Goal: Transaction & Acquisition: Book appointment/travel/reservation

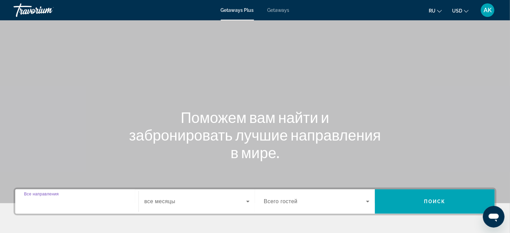
click at [99, 202] on input "Destination Все направления" at bounding box center [77, 202] width 106 height 8
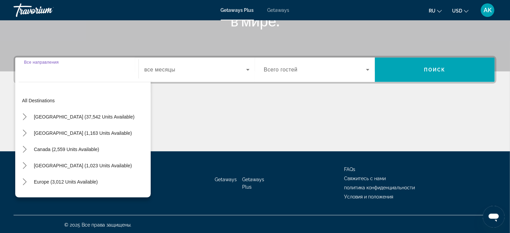
scroll to position [133, 0]
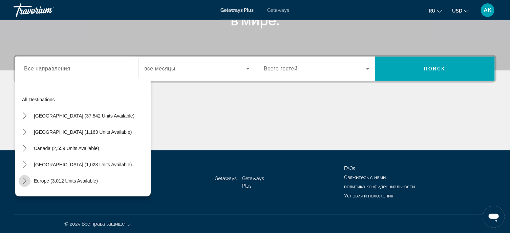
click at [23, 182] on icon "Toggle Europe (3,012 units available) submenu" at bounding box center [24, 181] width 7 height 7
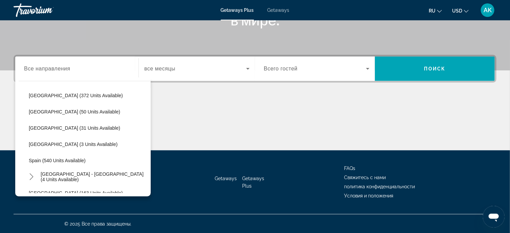
scroll to position [245, 0]
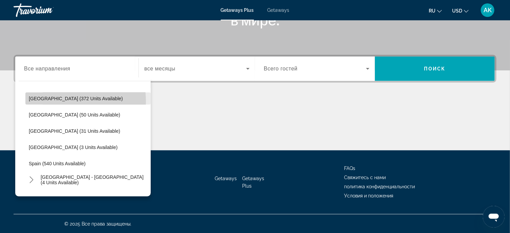
click at [51, 101] on span "Select destination: Italy (372 units available)" at bounding box center [87, 98] width 125 height 16
type input "**********"
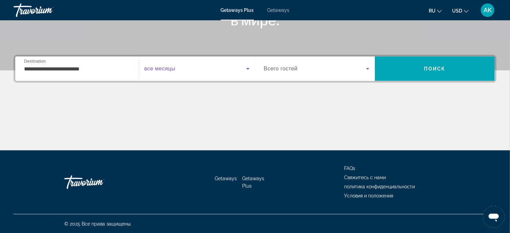
click at [247, 69] on icon "Search widget" at bounding box center [248, 69] width 8 height 8
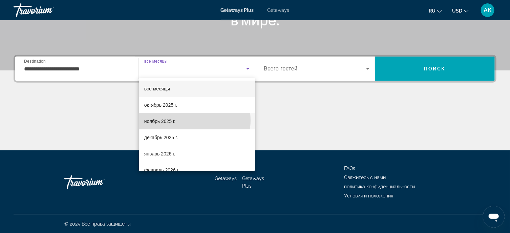
click at [183, 120] on mat-option "ноябрь 2025 г." at bounding box center [197, 121] width 116 height 16
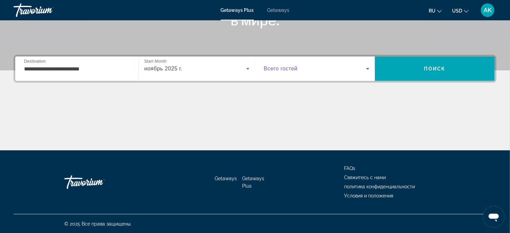
click at [369, 68] on icon "Search widget" at bounding box center [367, 69] width 3 height 2
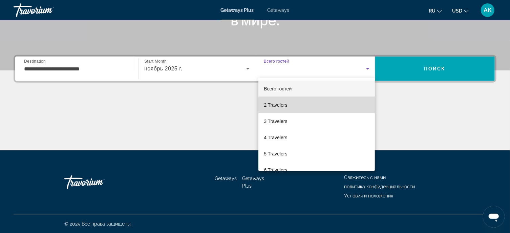
click at [318, 102] on mat-option "2 Travelers" at bounding box center [317, 105] width 117 height 16
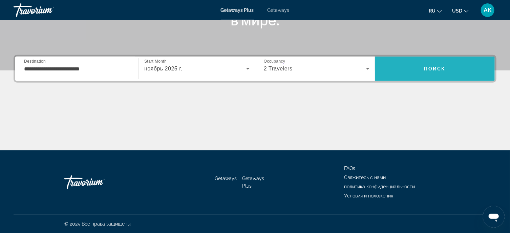
click at [419, 69] on span "Search" at bounding box center [435, 69] width 120 height 16
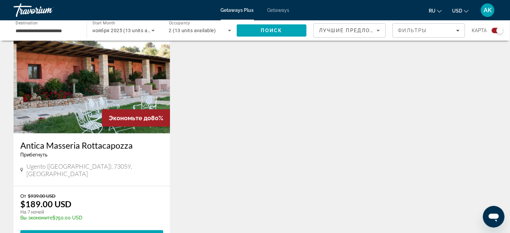
scroll to position [246, 0]
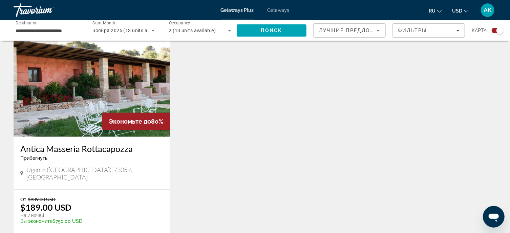
click at [94, 96] on img "Main content" at bounding box center [92, 82] width 157 height 108
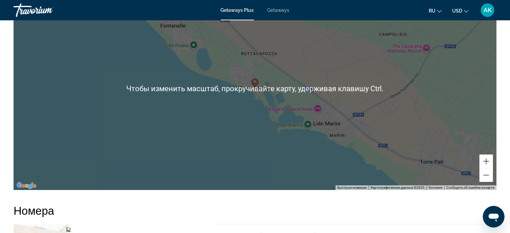
scroll to position [847, 0]
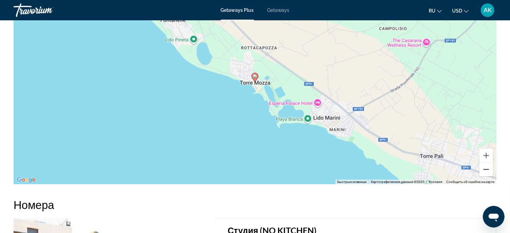
click at [490, 169] on button "Уменьшить" at bounding box center [487, 170] width 14 height 14
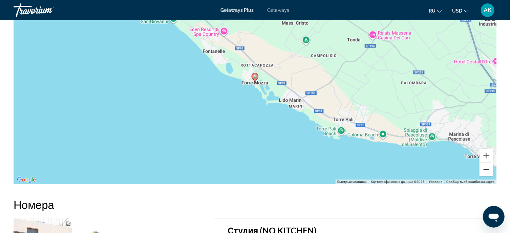
click at [490, 169] on button "Уменьшить" at bounding box center [487, 170] width 14 height 14
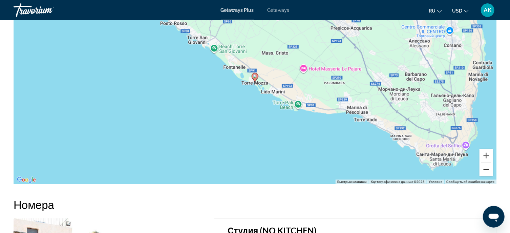
click at [489, 169] on button "Уменьшить" at bounding box center [487, 170] width 14 height 14
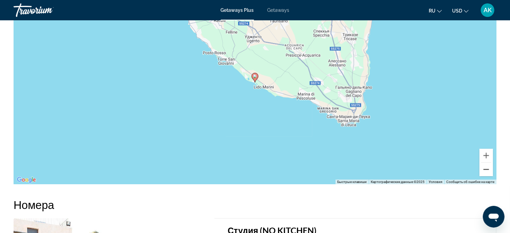
click at [489, 169] on button "Уменьшить" at bounding box center [487, 170] width 14 height 14
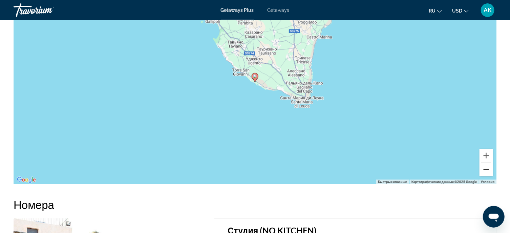
click at [489, 169] on button "Уменьшить" at bounding box center [487, 170] width 14 height 14
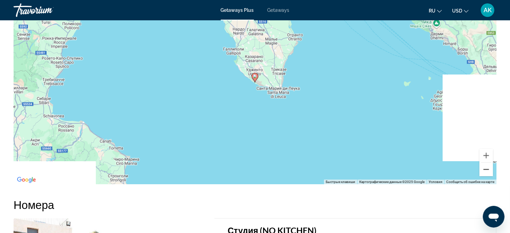
click at [489, 169] on button "Уменьшить" at bounding box center [487, 170] width 14 height 14
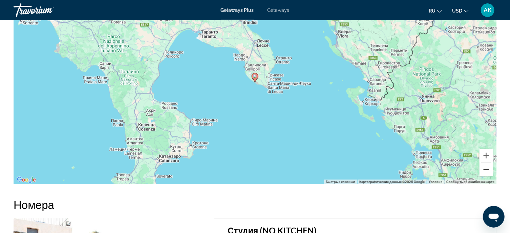
click at [489, 169] on button "Уменьшить" at bounding box center [487, 170] width 14 height 14
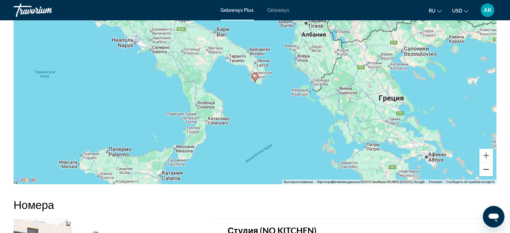
click at [489, 169] on button "Уменьшить" at bounding box center [487, 170] width 14 height 14
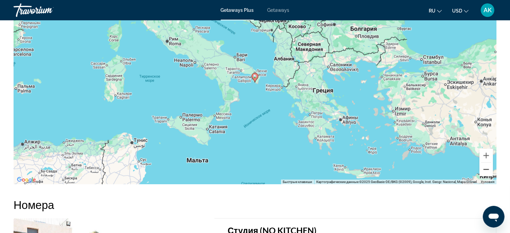
click at [489, 169] on button "Уменьшить" at bounding box center [487, 170] width 14 height 14
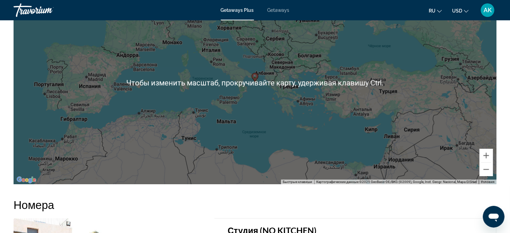
click at [247, 95] on div "Чтобы активировать перетаскивание с помощью клавиатуры, нажмите Alt + Ввод. Пос…" at bounding box center [255, 82] width 483 height 203
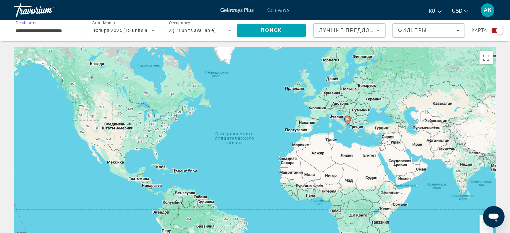
click at [69, 33] on input "**********" at bounding box center [47, 31] width 62 height 8
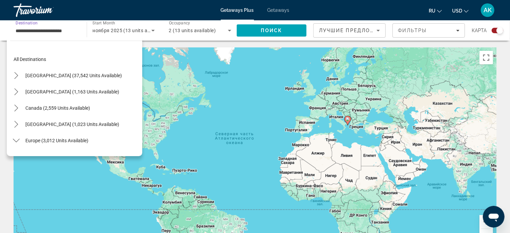
scroll to position [203, 0]
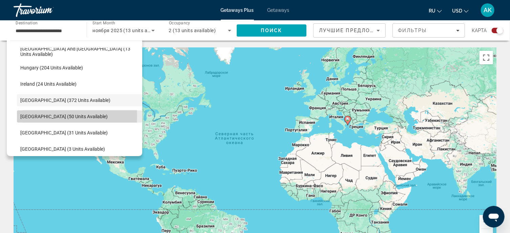
click at [37, 116] on span "[GEOGRAPHIC_DATA] (50 units available)" at bounding box center [63, 116] width 87 height 5
type input "**********"
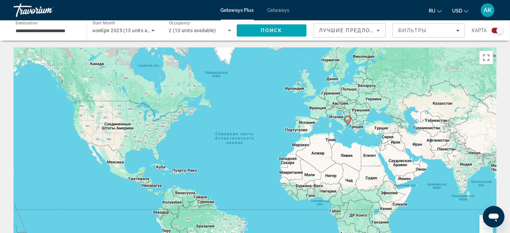
click at [150, 29] on icon "Search widget" at bounding box center [153, 30] width 8 height 8
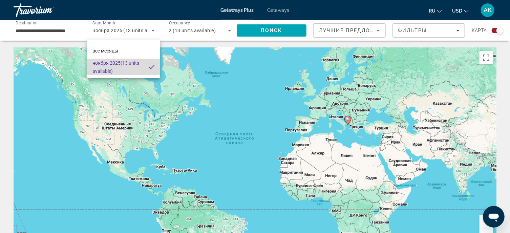
click at [123, 65] on span "ноября 2025 (13 units available)" at bounding box center [118, 67] width 51 height 16
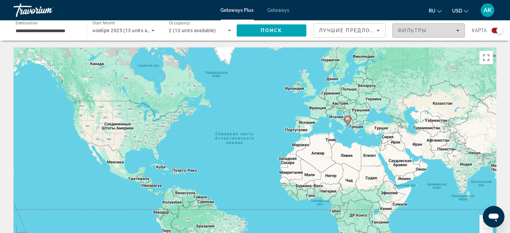
click at [458, 31] on icon "Filters" at bounding box center [458, 31] width 3 height 2
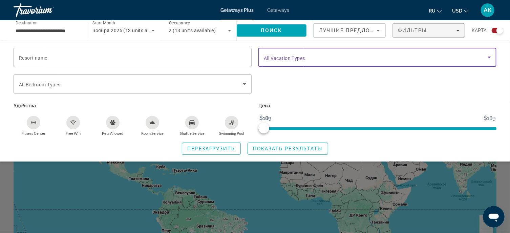
click at [490, 58] on icon "Search widget" at bounding box center [490, 57] width 8 height 8
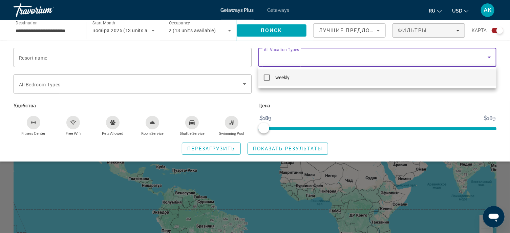
click at [489, 59] on div at bounding box center [255, 116] width 510 height 233
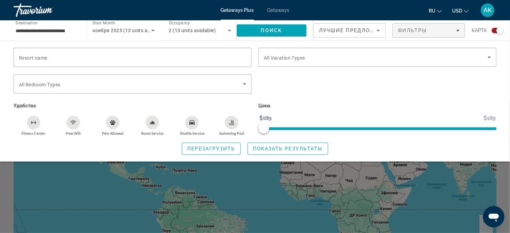
click at [324, 182] on div "Search widget" at bounding box center [255, 167] width 510 height 131
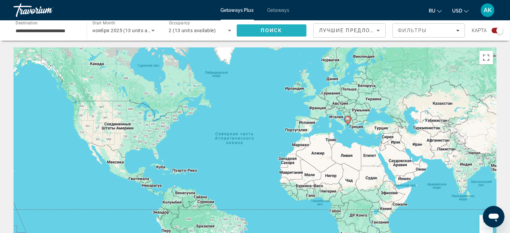
click at [252, 28] on span "Search" at bounding box center [272, 30] width 70 height 16
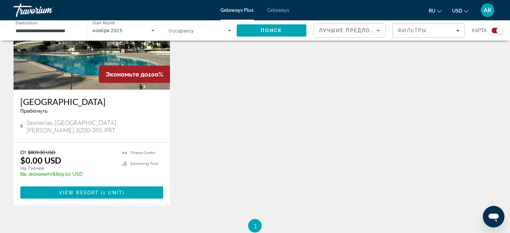
scroll to position [305, 0]
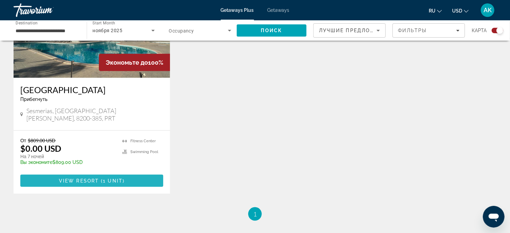
click at [108, 178] on span "1 unit" at bounding box center [113, 180] width 20 height 5
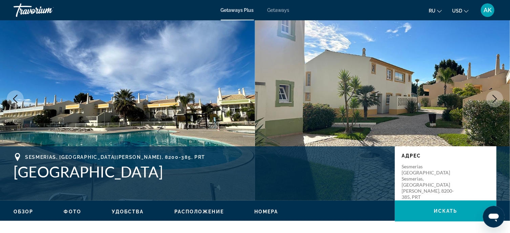
scroll to position [34, 0]
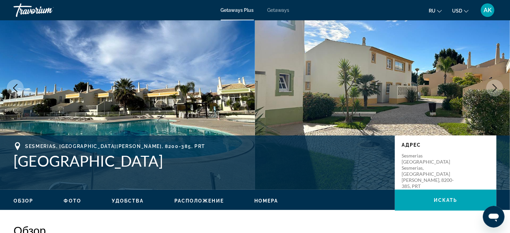
click at [495, 86] on icon "Next image" at bounding box center [495, 88] width 8 height 8
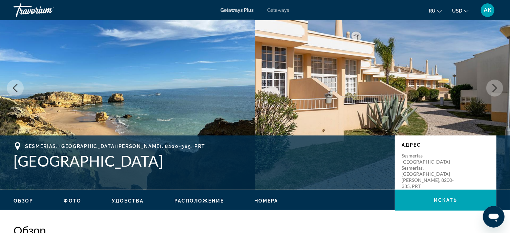
click at [495, 88] on icon "Next image" at bounding box center [495, 88] width 8 height 8
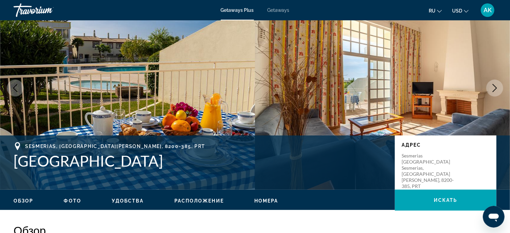
click at [497, 89] on icon "Next image" at bounding box center [495, 88] width 8 height 8
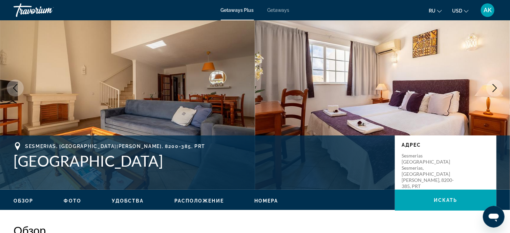
click at [497, 90] on icon "Next image" at bounding box center [495, 88] width 8 height 8
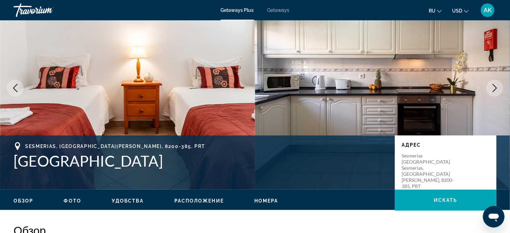
click at [498, 90] on icon "Next image" at bounding box center [495, 88] width 8 height 8
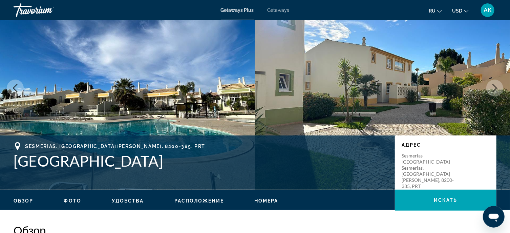
click at [498, 90] on icon "Next image" at bounding box center [495, 88] width 8 height 8
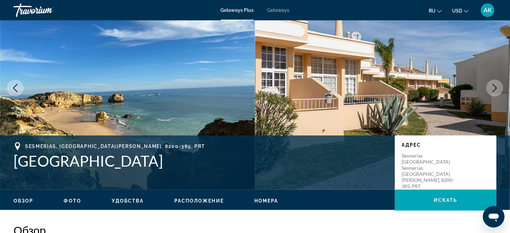
click at [495, 88] on icon "Next image" at bounding box center [495, 88] width 8 height 8
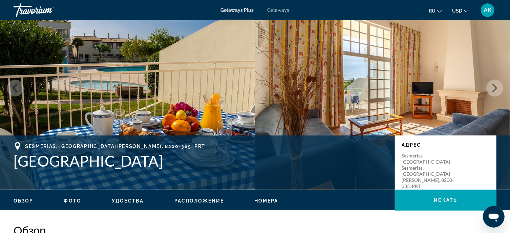
click at [495, 88] on icon "Next image" at bounding box center [495, 88] width 8 height 8
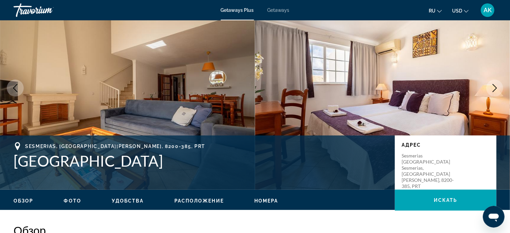
click at [495, 88] on icon "Next image" at bounding box center [495, 88] width 8 height 8
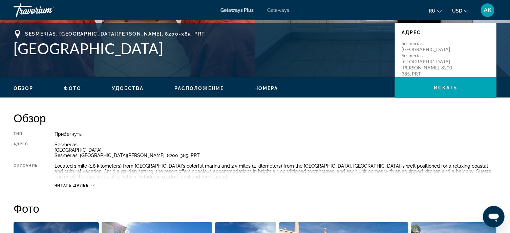
scroll to position [169, 0]
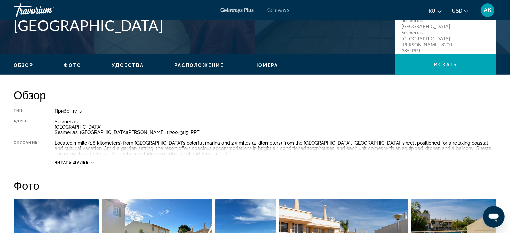
click at [93, 161] on icon "Main content" at bounding box center [93, 163] width 4 height 4
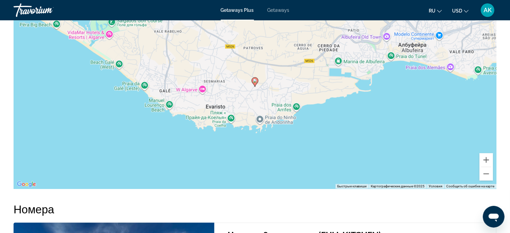
scroll to position [853, 0]
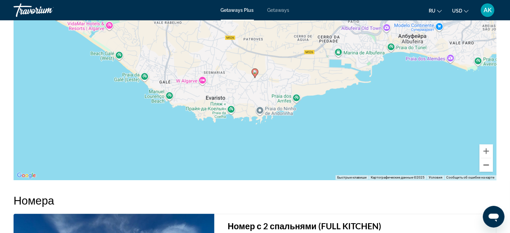
click at [488, 166] on button "Уменьшить" at bounding box center [487, 165] width 14 height 14
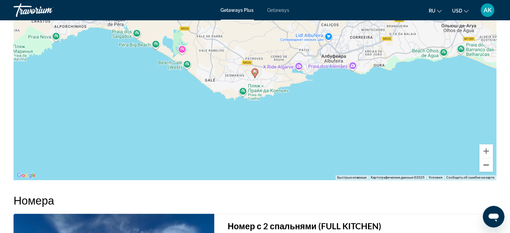
click at [488, 166] on button "Уменьшить" at bounding box center [487, 165] width 14 height 14
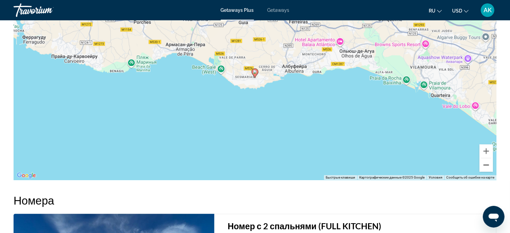
click at [488, 166] on button "Уменьшить" at bounding box center [487, 165] width 14 height 14
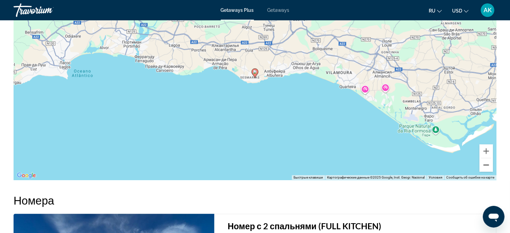
click at [489, 166] on button "Уменьшить" at bounding box center [487, 165] width 14 height 14
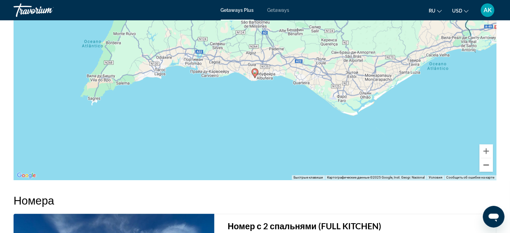
click at [489, 167] on button "Уменьшить" at bounding box center [487, 165] width 14 height 14
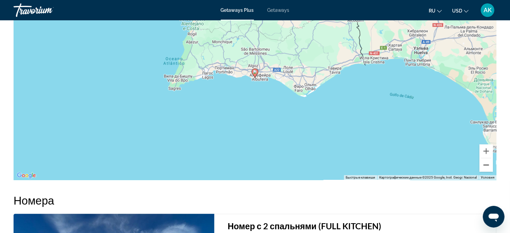
click at [489, 167] on button "Уменьшить" at bounding box center [487, 165] width 14 height 14
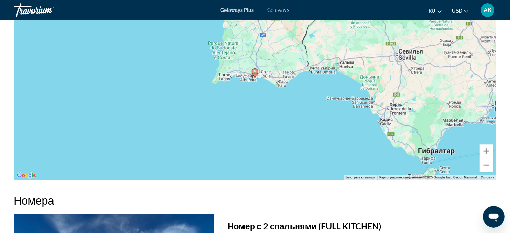
click at [489, 167] on button "Уменьшить" at bounding box center [487, 165] width 14 height 14
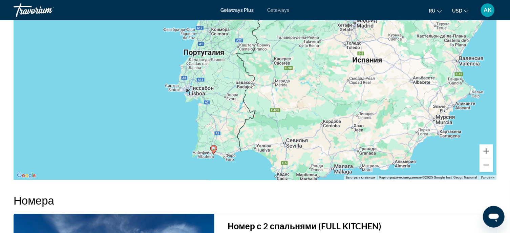
drag, startPoint x: 293, startPoint y: 53, endPoint x: 252, endPoint y: 130, distance: 87.6
click at [252, 130] on div "Чтобы активировать перетаскивание с помощью клавиатуры, нажмите Alt + Ввод. Пос…" at bounding box center [255, 78] width 483 height 203
click at [487, 150] on button "Увеличить" at bounding box center [487, 151] width 14 height 14
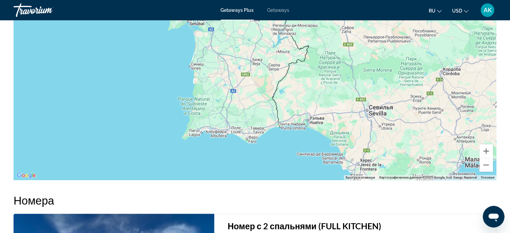
drag, startPoint x: 222, startPoint y: 127, endPoint x: 275, endPoint y: 29, distance: 111.5
click at [275, 29] on div "Main content" at bounding box center [255, 78] width 483 height 203
click at [485, 150] on button "Увеличить" at bounding box center [487, 151] width 14 height 14
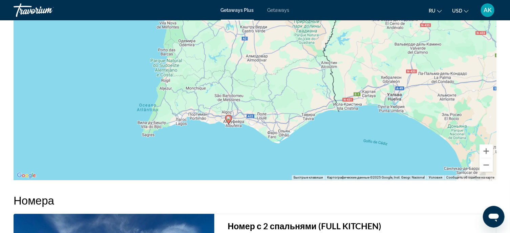
drag, startPoint x: 247, startPoint y: 138, endPoint x: 281, endPoint y: 72, distance: 74.6
click at [281, 72] on div "Чтобы активировать перетаскивание с помощью клавиатуры, нажмите Alt + Ввод. Пос…" at bounding box center [255, 78] width 483 height 203
click at [484, 150] on button "Увеличить" at bounding box center [487, 151] width 14 height 14
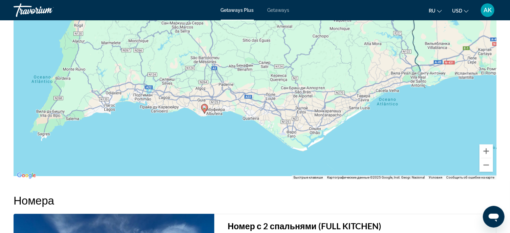
drag, startPoint x: 287, startPoint y: 137, endPoint x: 289, endPoint y: 67, distance: 69.2
click at [289, 67] on div "Чтобы активировать перетаскивание с помощью клавиатуры, нажмите Alt + Ввод. Пос…" at bounding box center [255, 78] width 483 height 203
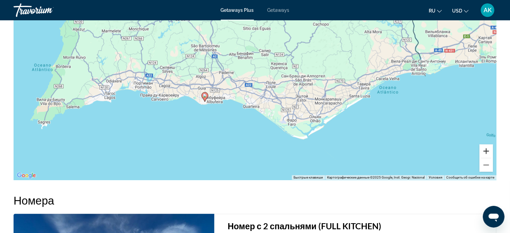
click at [488, 151] on button "Увеличить" at bounding box center [487, 151] width 14 height 14
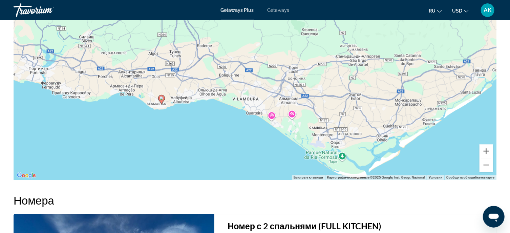
drag, startPoint x: 290, startPoint y: 116, endPoint x: 297, endPoint y: 94, distance: 23.4
click at [297, 94] on div "Чтобы активировать перетаскивание с помощью клавиатуры, нажмите Alt + Ввод. Пос…" at bounding box center [255, 78] width 483 height 203
click at [487, 150] on button "Увеличить" at bounding box center [487, 151] width 14 height 14
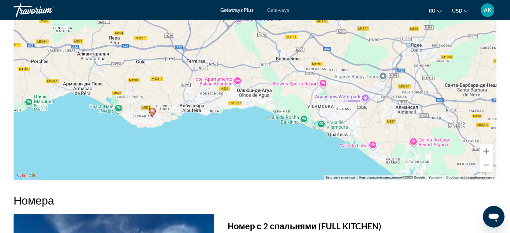
drag, startPoint x: 196, startPoint y: 93, endPoint x: 280, endPoint y: 80, distance: 85.4
click at [280, 80] on div "Чтобы активировать перетаскивание с помощью клавиатуры, нажмите Alt + Ввод. Пос…" at bounding box center [255, 78] width 483 height 203
click at [487, 148] on button "Увеличить" at bounding box center [487, 151] width 14 height 14
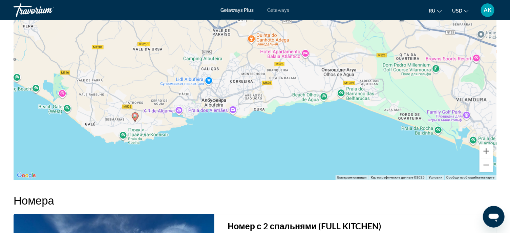
drag, startPoint x: 184, startPoint y: 104, endPoint x: 269, endPoint y: 69, distance: 91.5
click at [269, 69] on div "Чтобы активировать перетаскивание с помощью клавиатуры, нажмите Alt + Ввод. Пос…" at bounding box center [255, 78] width 483 height 203
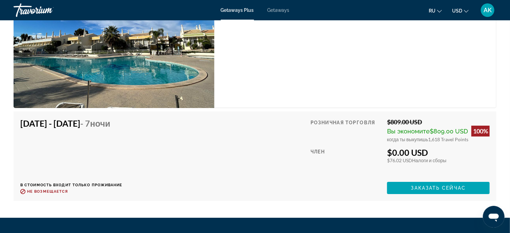
scroll to position [1124, 0]
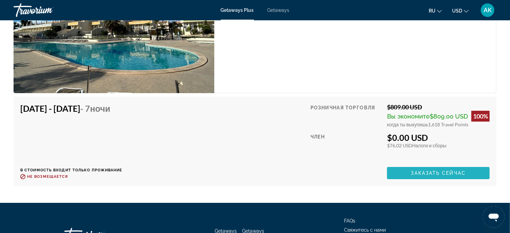
click at [424, 172] on span "Заказать сейчас" at bounding box center [438, 172] width 55 height 5
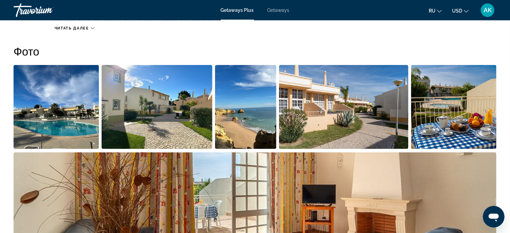
scroll to position [339, 0]
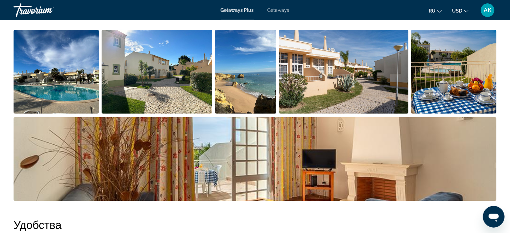
click at [74, 87] on img "Open full-screen image slider" at bounding box center [56, 72] width 85 height 84
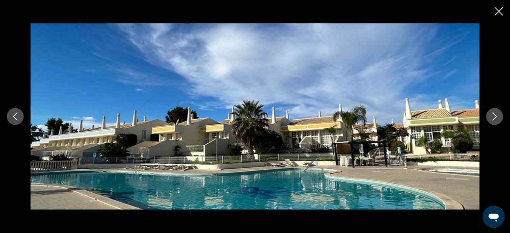
click at [495, 116] on icon "Next image" at bounding box center [495, 117] width 8 height 8
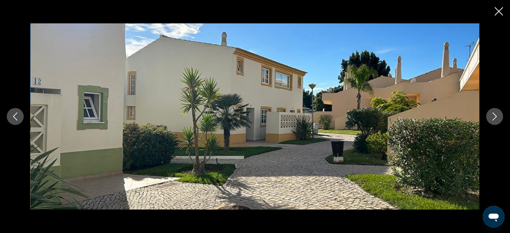
click at [495, 116] on icon "Next image" at bounding box center [495, 117] width 8 height 8
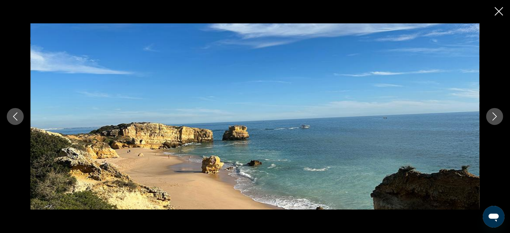
click at [495, 116] on icon "Next image" at bounding box center [495, 117] width 8 height 8
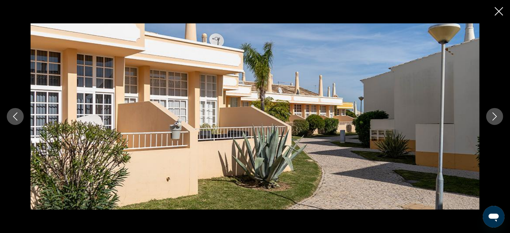
click at [495, 116] on icon "Next image" at bounding box center [495, 117] width 8 height 8
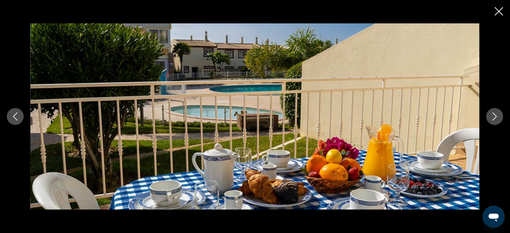
click at [495, 115] on icon "Next image" at bounding box center [495, 117] width 4 height 8
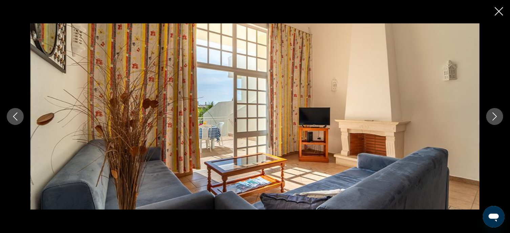
click at [495, 115] on icon "Next image" at bounding box center [495, 117] width 4 height 8
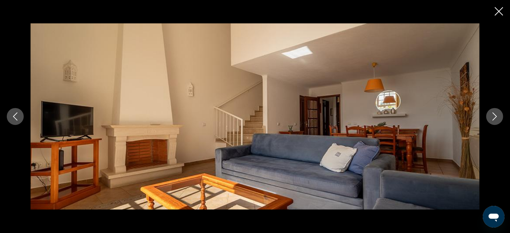
click at [495, 115] on icon "Next image" at bounding box center [495, 117] width 4 height 8
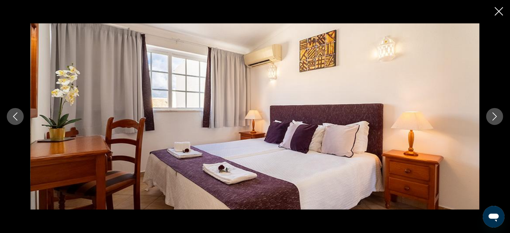
click at [495, 115] on icon "Next image" at bounding box center [495, 117] width 4 height 8
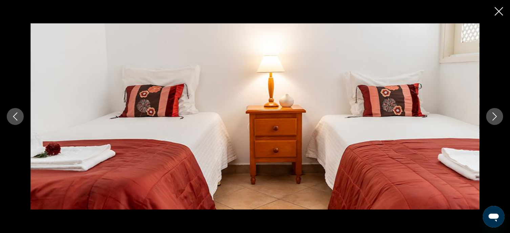
click at [496, 116] on icon "Next image" at bounding box center [495, 117] width 4 height 8
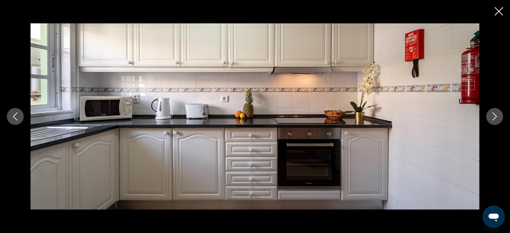
click at [496, 116] on icon "Next image" at bounding box center [495, 117] width 4 height 8
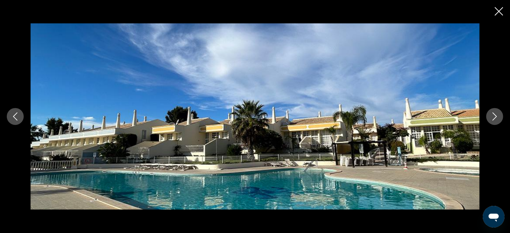
click at [496, 116] on icon "Next image" at bounding box center [495, 117] width 4 height 8
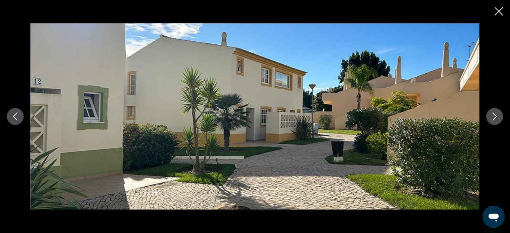
click at [494, 115] on icon "Next image" at bounding box center [495, 117] width 8 height 8
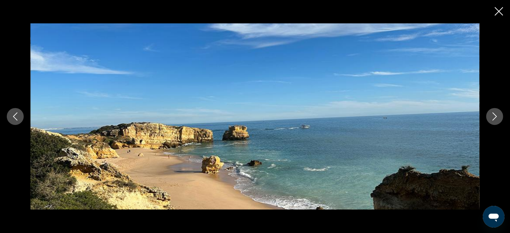
click at [496, 118] on icon "Next image" at bounding box center [495, 117] width 8 height 8
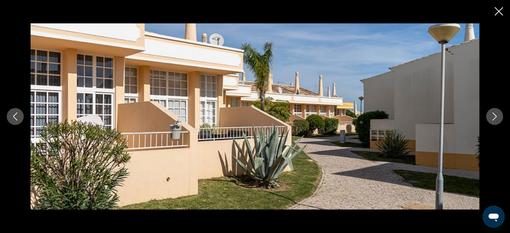
drag, startPoint x: 493, startPoint y: 115, endPoint x: 495, endPoint y: 110, distance: 4.7
click at [493, 113] on icon "Next image" at bounding box center [495, 117] width 8 height 8
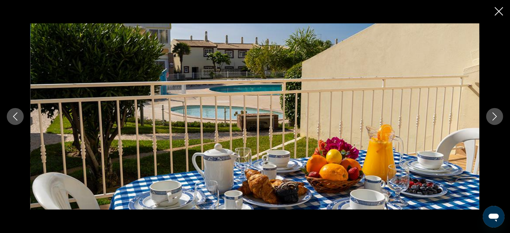
click at [500, 112] on button "Next image" at bounding box center [495, 116] width 17 height 17
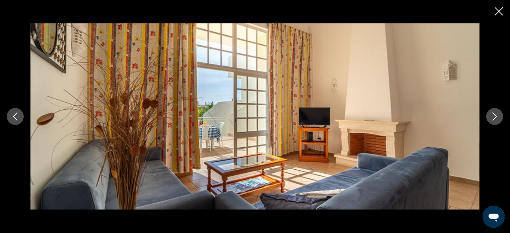
click at [495, 116] on icon "Next image" at bounding box center [495, 117] width 8 height 8
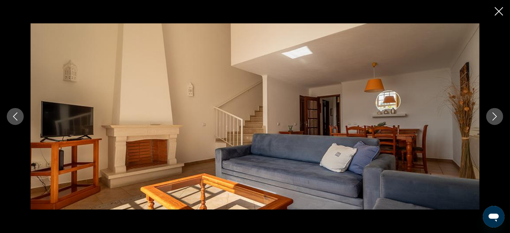
click at [495, 116] on icon "Next image" at bounding box center [495, 117] width 8 height 8
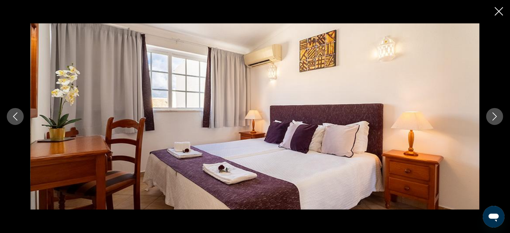
click at [494, 117] on icon "Next image" at bounding box center [495, 117] width 8 height 8
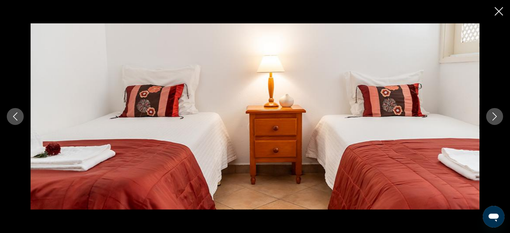
click at [493, 114] on icon "Next image" at bounding box center [495, 117] width 8 height 8
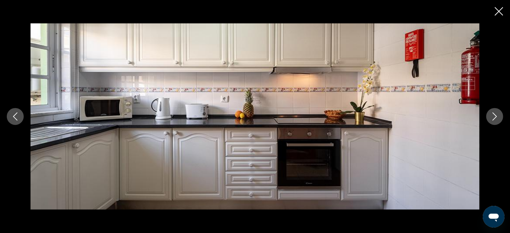
click at [496, 116] on icon "Next image" at bounding box center [495, 117] width 8 height 8
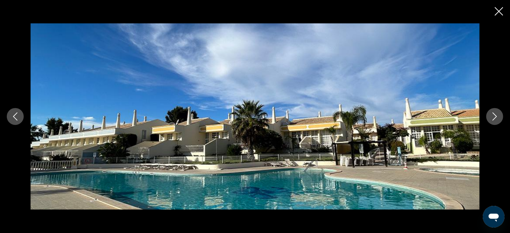
click at [500, 11] on icon "Close slideshow" at bounding box center [499, 11] width 8 height 8
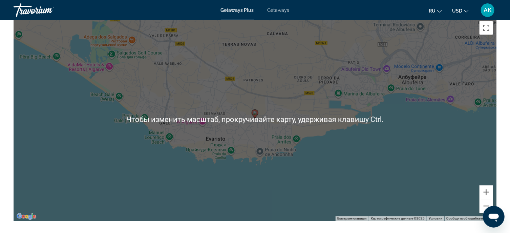
scroll to position [813, 0]
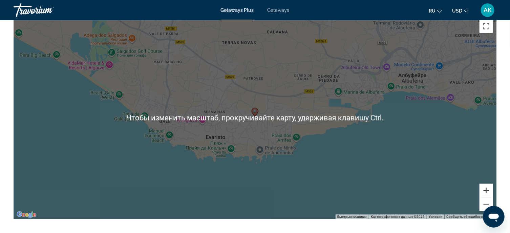
click at [489, 189] on button "Увеличить" at bounding box center [487, 191] width 14 height 14
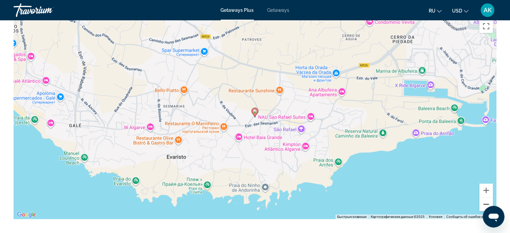
click at [486, 203] on button "Уменьшить" at bounding box center [487, 205] width 14 height 14
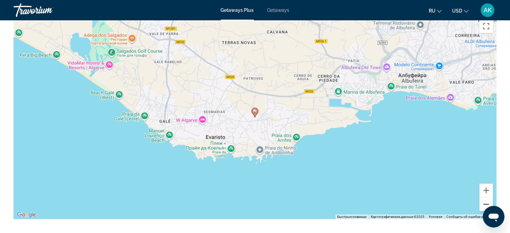
click at [486, 203] on button "Уменьшить" at bounding box center [487, 205] width 14 height 14
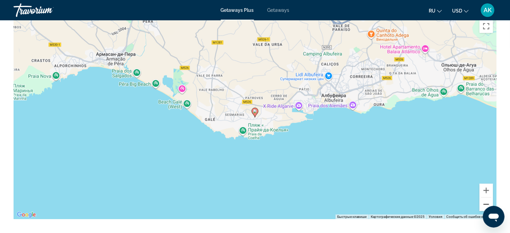
click at [487, 202] on button "Уменьшить" at bounding box center [487, 205] width 14 height 14
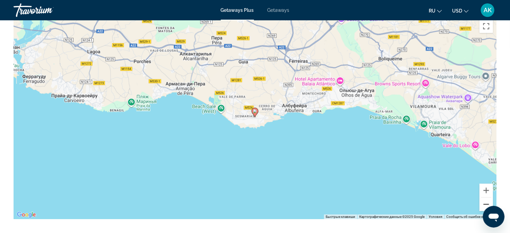
click at [487, 202] on button "Уменьшить" at bounding box center [487, 205] width 14 height 14
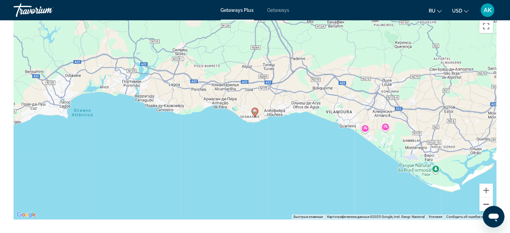
click at [487, 202] on button "Уменьшить" at bounding box center [487, 205] width 14 height 14
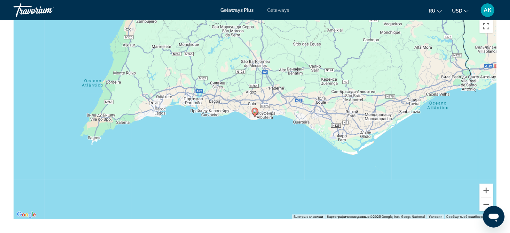
click at [487, 202] on button "Уменьшить" at bounding box center [487, 205] width 14 height 14
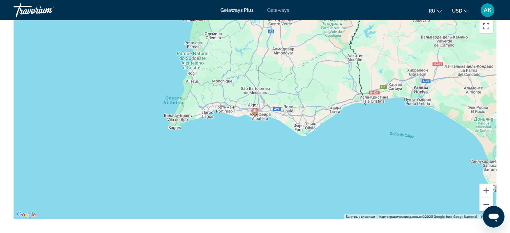
click at [487, 202] on button "Уменьшить" at bounding box center [487, 205] width 14 height 14
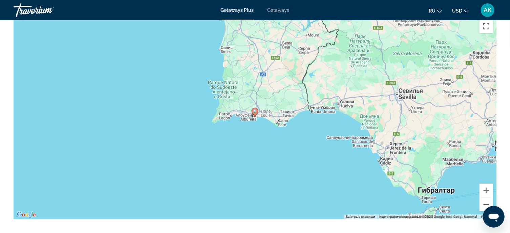
click at [487, 202] on button "Уменьшить" at bounding box center [487, 205] width 14 height 14
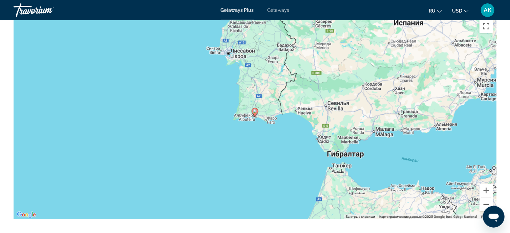
click at [487, 202] on button "Уменьшить" at bounding box center [487, 205] width 14 height 14
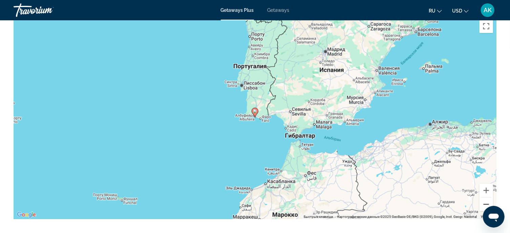
click at [487, 202] on button "Уменьшить" at bounding box center [487, 205] width 14 height 14
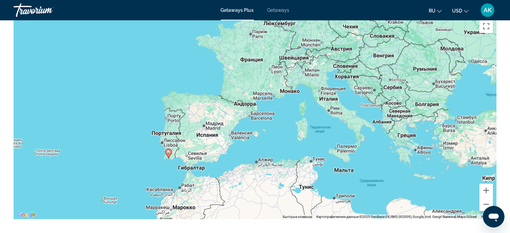
drag, startPoint x: 450, startPoint y: 128, endPoint x: 360, endPoint y: 170, distance: 99.0
click at [361, 170] on div "Чтобы активировать перетаскивание с помощью клавиатуры, нажмите Alt + Ввод. Пос…" at bounding box center [255, 117] width 483 height 203
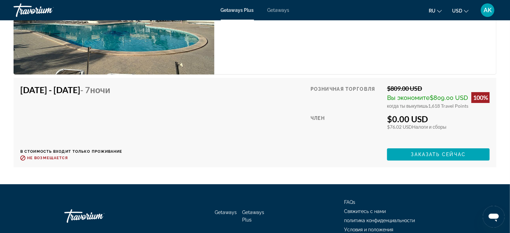
scroll to position [1152, 0]
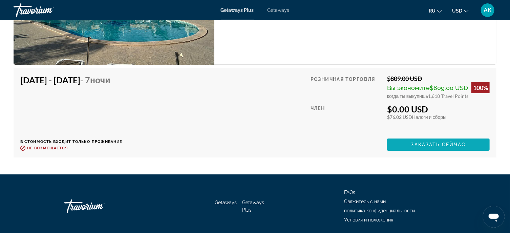
click at [415, 145] on span "Заказать сейчас" at bounding box center [438, 144] width 55 height 5
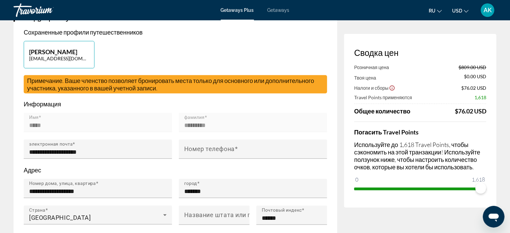
scroll to position [102, 0]
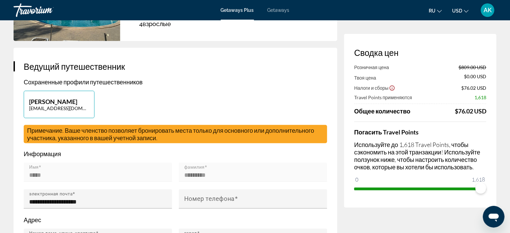
click at [75, 100] on p "[PERSON_NAME]" at bounding box center [59, 101] width 60 height 7
type input "*****"
type input "*********"
type input "**********"
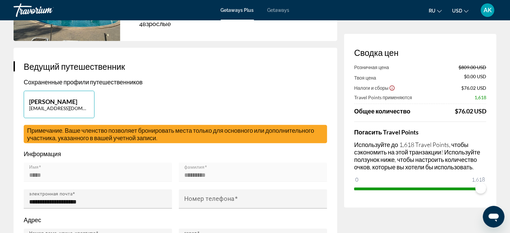
type input "*******"
type input "******"
click at [77, 104] on p "[PERSON_NAME]" at bounding box center [59, 101] width 60 height 7
type input "*****"
type input "*********"
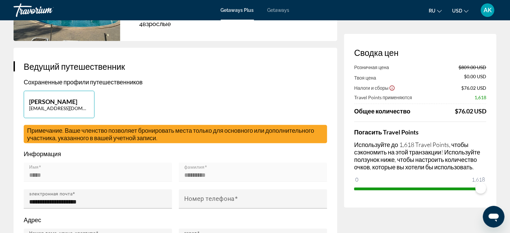
type input "**********"
type input "*******"
type input "******"
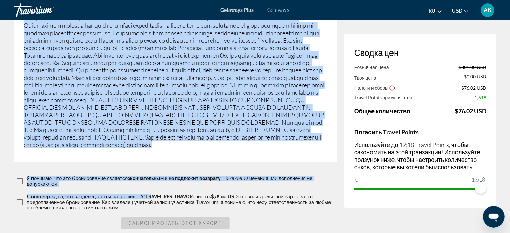
scroll to position [1085, 0]
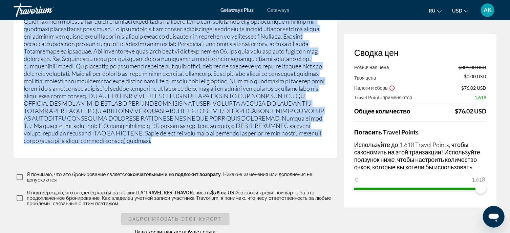
drag, startPoint x: 23, startPoint y: 63, endPoint x: 152, endPoint y: 141, distance: 149.9
click at [152, 141] on div "Важная информация" at bounding box center [176, 46] width 324 height 223
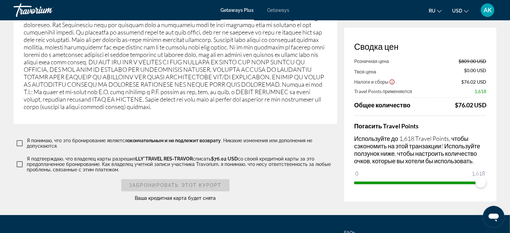
click at [335, 138] on p "Я понимаю, что это бронирование является окончательным и не подлежит возврату .…" at bounding box center [182, 143] width 311 height 11
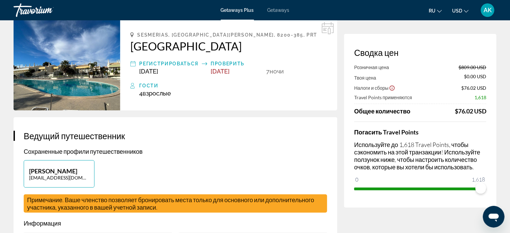
scroll to position [0, 0]
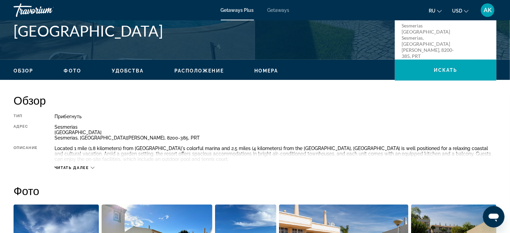
scroll to position [169, 0]
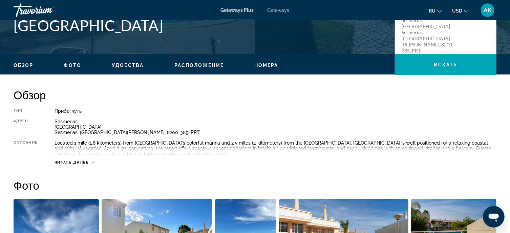
click at [95, 160] on div "Читать далее" at bounding box center [276, 155] width 442 height 19
click at [93, 161] on icon "Main content" at bounding box center [93, 163] width 4 height 4
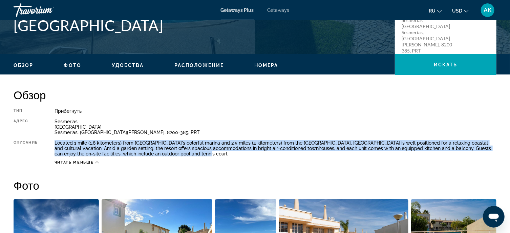
drag, startPoint x: 53, startPoint y: 141, endPoint x: 232, endPoint y: 154, distance: 179.4
click at [232, 154] on div "Тип Прибегнуть Все включено Нет «все включено» Адрес Sesmerias [GEOGRAPHIC_DATA…" at bounding box center [255, 136] width 483 height 57
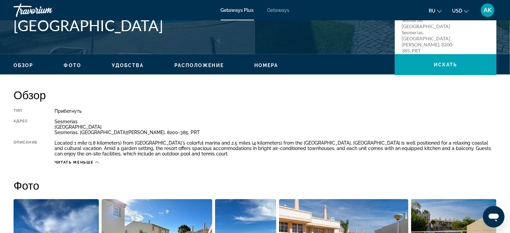
click at [221, 114] on div "Прибегнуть" at bounding box center [276, 110] width 442 height 5
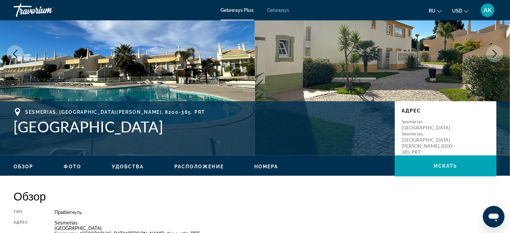
scroll to position [68, 0]
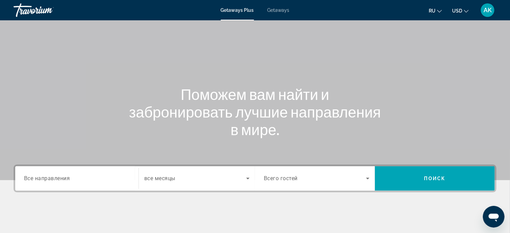
scroll to position [34, 0]
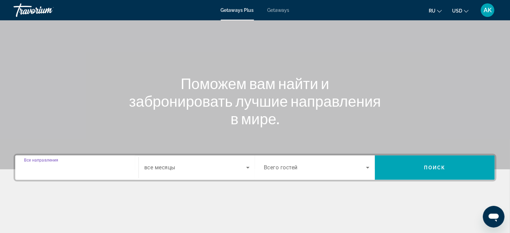
drag, startPoint x: 77, startPoint y: 167, endPoint x: 72, endPoint y: 165, distance: 6.0
click at [73, 166] on input "Destination Все направления" at bounding box center [77, 168] width 106 height 8
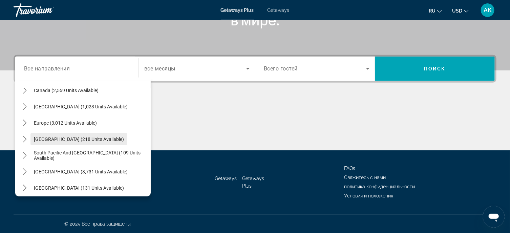
scroll to position [42, 0]
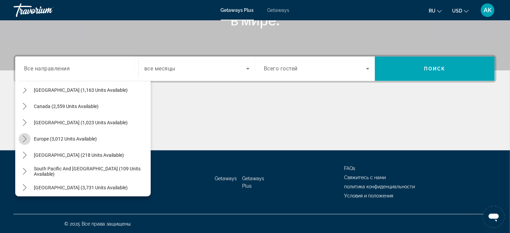
click at [22, 139] on icon "Toggle Europe (3,012 units available) submenu" at bounding box center [24, 139] width 7 height 7
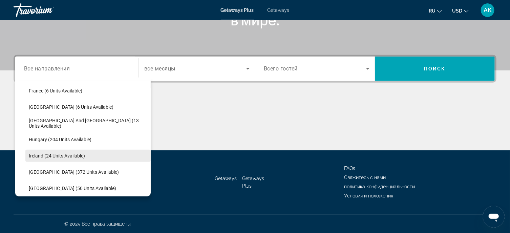
scroll to position [186, 0]
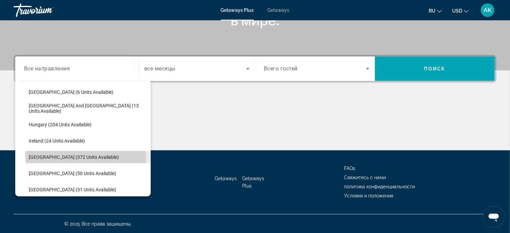
click at [77, 156] on span "[GEOGRAPHIC_DATA] (372 units available)" at bounding box center [74, 157] width 90 height 5
type input "**********"
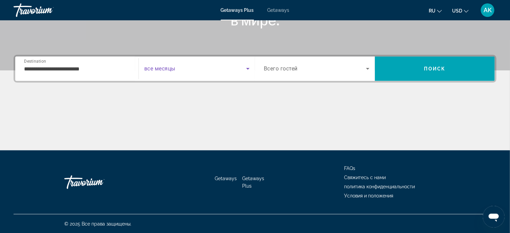
click at [246, 67] on icon "Search widget" at bounding box center [248, 69] width 8 height 8
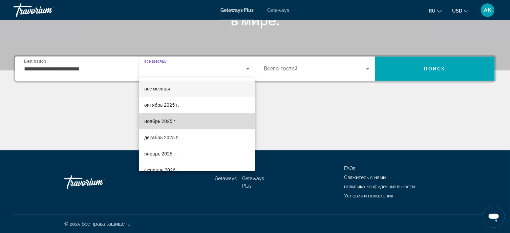
click at [198, 120] on mat-option "ноябрь 2025 г." at bounding box center [197, 121] width 116 height 16
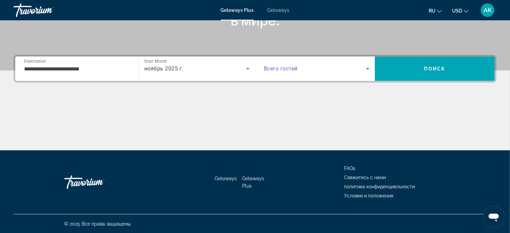
click at [368, 67] on icon "Search widget" at bounding box center [368, 69] width 8 height 8
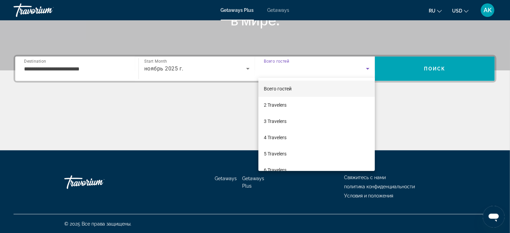
click at [393, 85] on div at bounding box center [255, 116] width 510 height 233
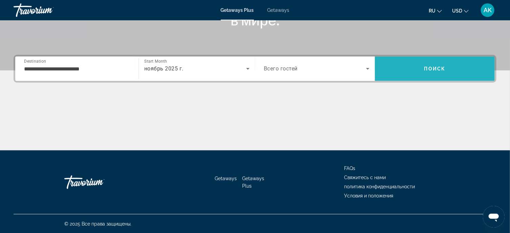
click at [437, 66] on span "Поиск" at bounding box center [435, 68] width 21 height 5
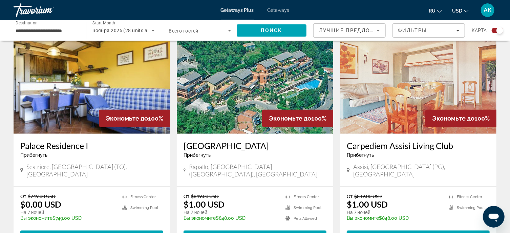
scroll to position [239, 0]
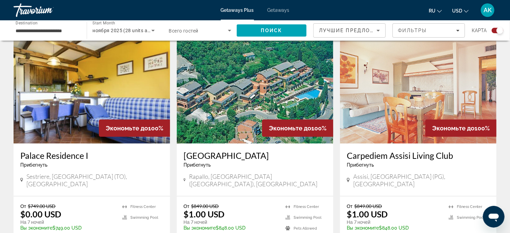
click at [252, 98] on img "Main content" at bounding box center [255, 89] width 157 height 108
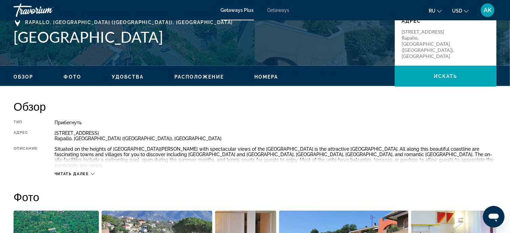
scroll to position [169, 0]
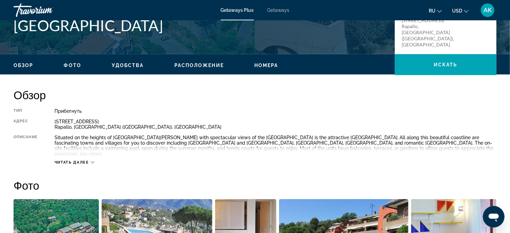
click at [93, 161] on icon "Main content" at bounding box center [93, 163] width 4 height 4
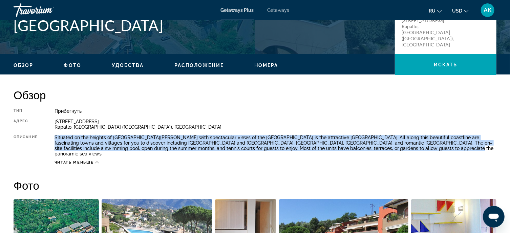
drag, startPoint x: 55, startPoint y: 137, endPoint x: 397, endPoint y: 149, distance: 342.9
click at [397, 149] on div "Situated on the heights of [GEOGRAPHIC_DATA][PERSON_NAME] with spectacular view…" at bounding box center [276, 146] width 442 height 22
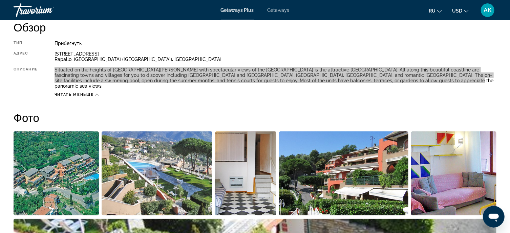
scroll to position [271, 0]
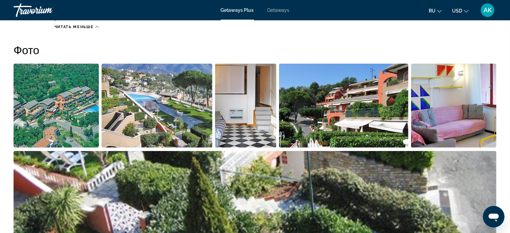
click at [84, 104] on img "Open full-screen image slider" at bounding box center [56, 106] width 85 height 84
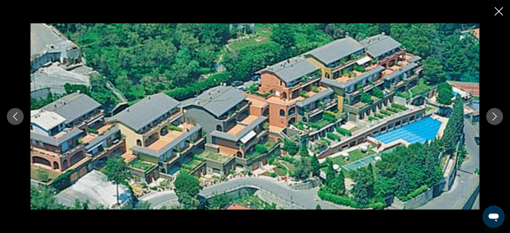
click at [495, 116] on icon "Next image" at bounding box center [495, 117] width 8 height 8
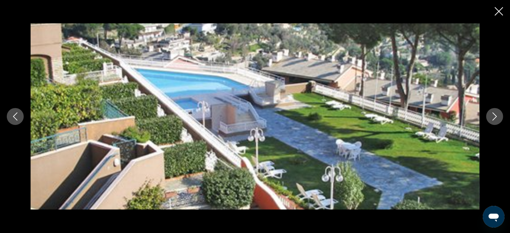
click at [495, 116] on icon "Next image" at bounding box center [495, 117] width 8 height 8
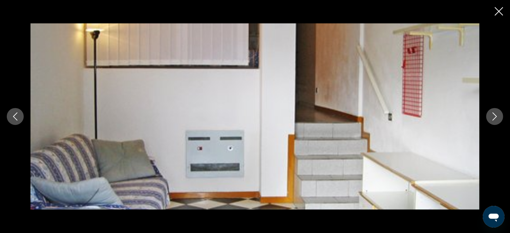
click at [495, 116] on icon "Next image" at bounding box center [495, 117] width 8 height 8
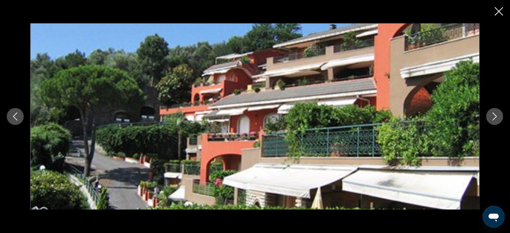
click at [492, 115] on icon "Next image" at bounding box center [495, 117] width 8 height 8
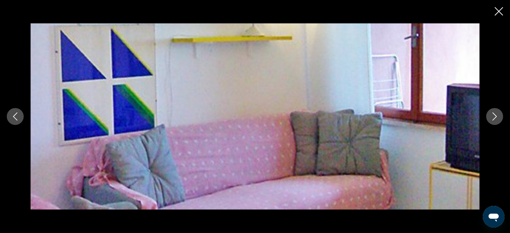
click at [492, 115] on icon "Next image" at bounding box center [495, 117] width 8 height 8
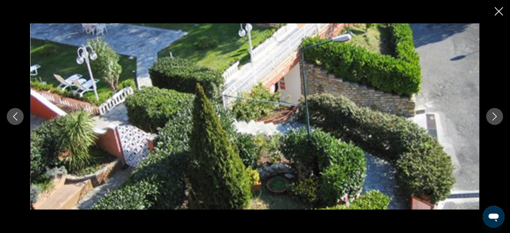
click at [492, 115] on icon "Next image" at bounding box center [495, 117] width 8 height 8
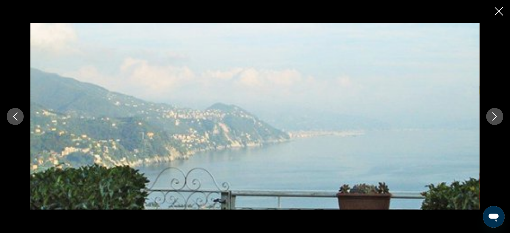
click at [492, 115] on icon "Next image" at bounding box center [495, 117] width 8 height 8
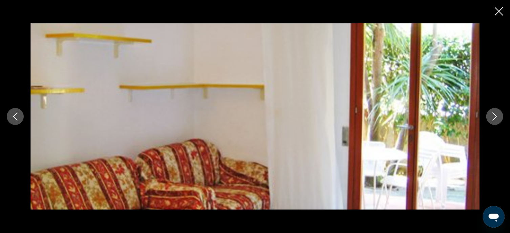
click at [492, 115] on icon "Next image" at bounding box center [495, 117] width 8 height 8
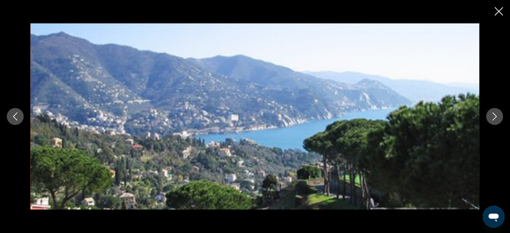
click at [495, 116] on icon "Next image" at bounding box center [495, 117] width 8 height 8
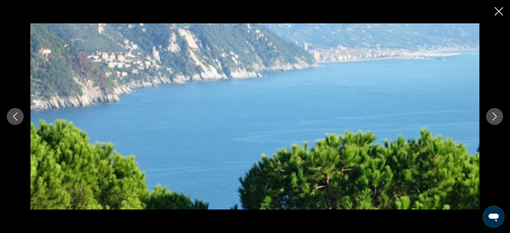
click at [495, 116] on icon "Next image" at bounding box center [495, 117] width 8 height 8
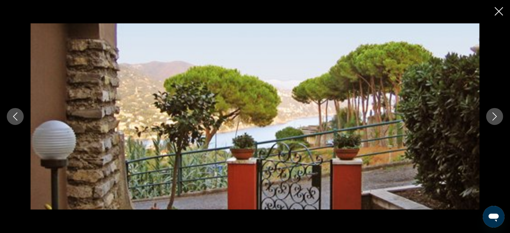
click at [495, 116] on icon "Next image" at bounding box center [495, 117] width 8 height 8
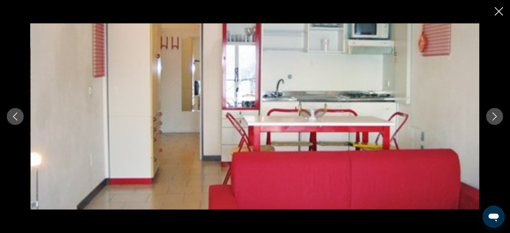
click at [494, 114] on icon "Next image" at bounding box center [495, 117] width 4 height 8
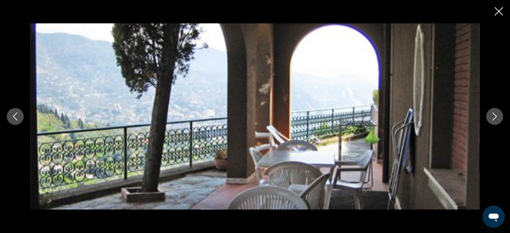
click at [496, 115] on icon "Next image" at bounding box center [495, 117] width 8 height 8
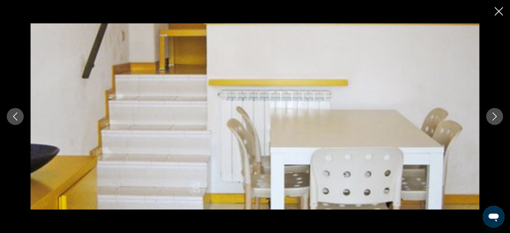
click at [496, 114] on icon "Next image" at bounding box center [495, 117] width 8 height 8
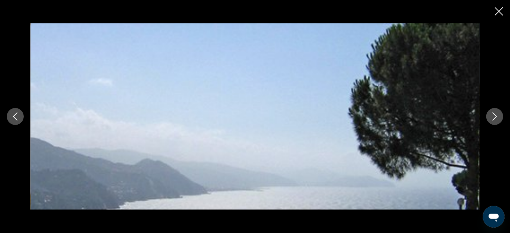
click at [498, 115] on icon "Next image" at bounding box center [495, 117] width 8 height 8
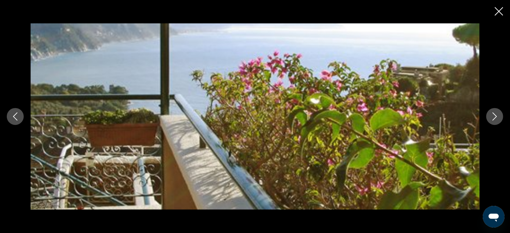
click at [500, 115] on button "Next image" at bounding box center [495, 116] width 17 height 17
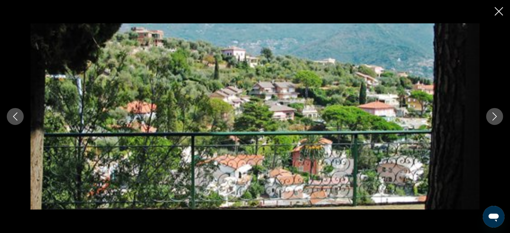
click at [500, 115] on button "Next image" at bounding box center [495, 116] width 17 height 17
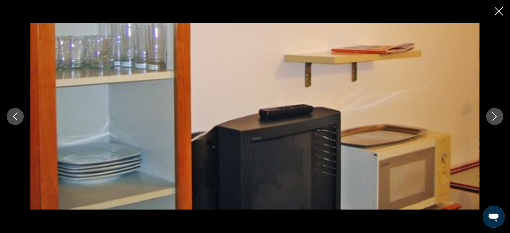
click at [499, 118] on button "Next image" at bounding box center [495, 116] width 17 height 17
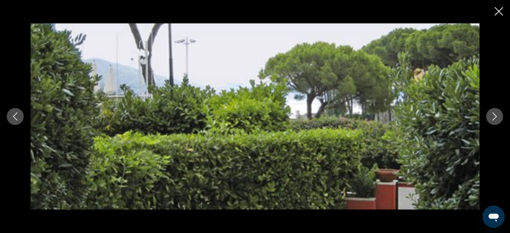
click at [499, 118] on icon "Next image" at bounding box center [495, 117] width 8 height 8
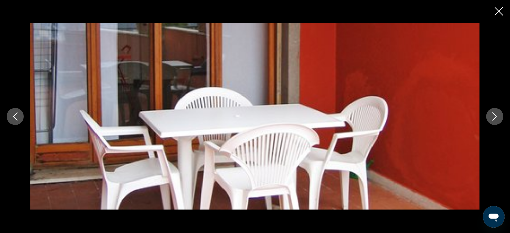
click at [496, 117] on icon "Next image" at bounding box center [495, 117] width 4 height 8
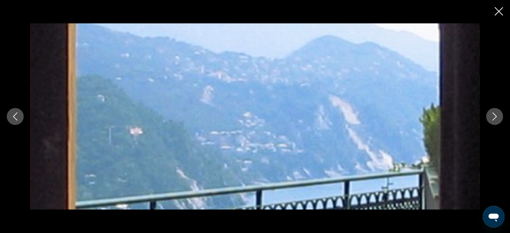
click at [495, 116] on icon "Next image" at bounding box center [495, 117] width 8 height 8
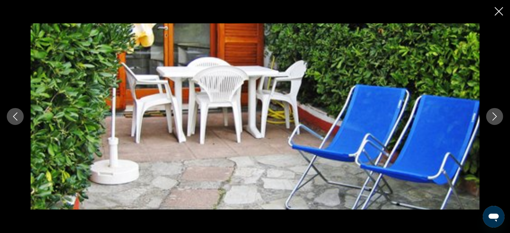
click at [495, 116] on icon "Next image" at bounding box center [495, 117] width 8 height 8
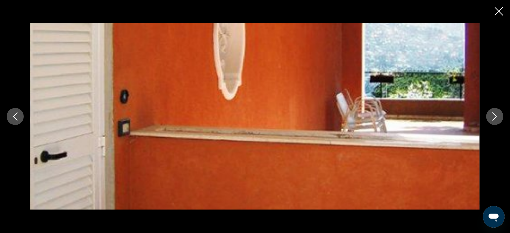
click at [498, 9] on icon "Close slideshow" at bounding box center [499, 11] width 8 height 8
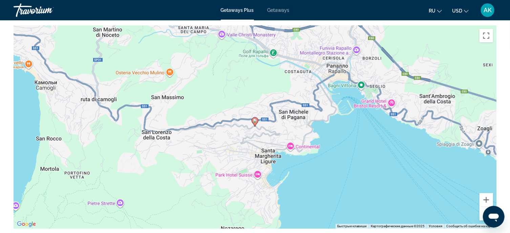
scroll to position [1085, 0]
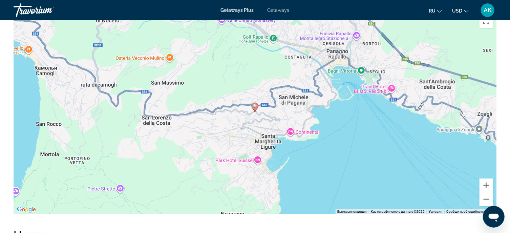
click at [487, 193] on button "Уменьшить" at bounding box center [487, 200] width 14 height 14
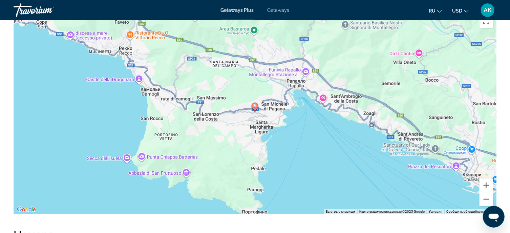
click at [487, 193] on button "Уменьшить" at bounding box center [487, 200] width 14 height 14
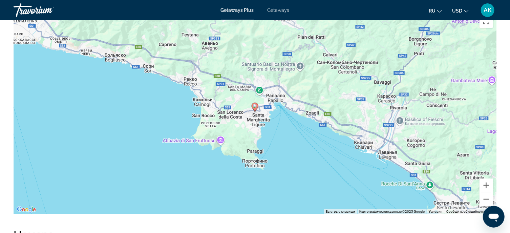
click at [487, 193] on button "Уменьшить" at bounding box center [487, 200] width 14 height 14
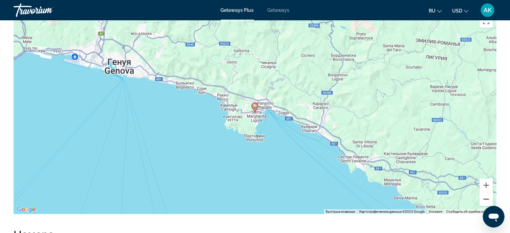
click at [487, 193] on button "Уменьшить" at bounding box center [487, 200] width 14 height 14
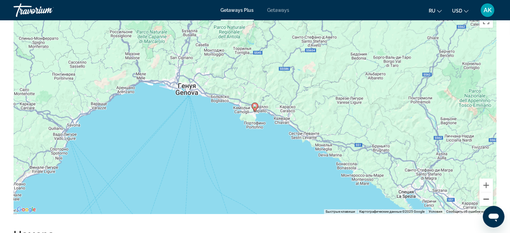
click at [487, 193] on button "Уменьшить" at bounding box center [487, 200] width 14 height 14
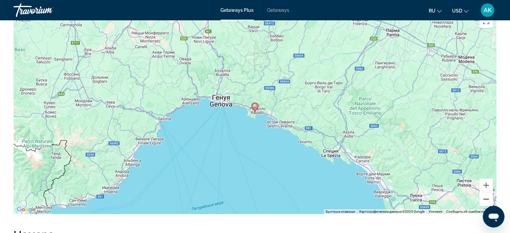
click at [488, 193] on button "Уменьшить" at bounding box center [487, 200] width 14 height 14
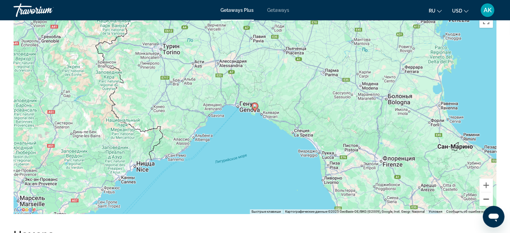
click at [488, 193] on button "Уменьшить" at bounding box center [487, 200] width 14 height 14
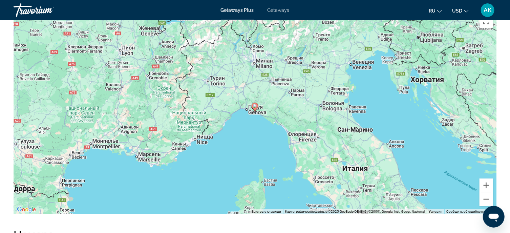
click at [488, 193] on button "Уменьшить" at bounding box center [487, 200] width 14 height 14
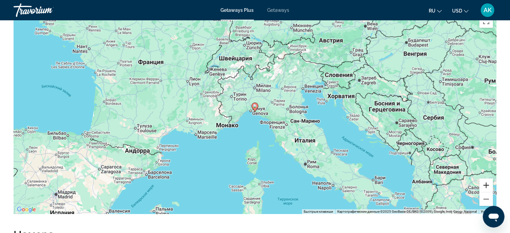
click at [487, 179] on button "Увеличить" at bounding box center [487, 186] width 14 height 14
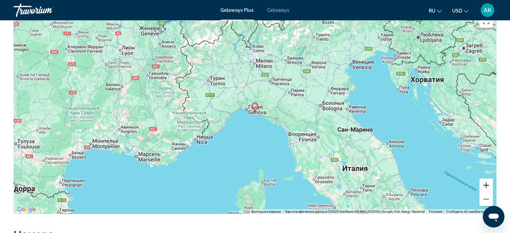
click at [487, 179] on button "Увеличить" at bounding box center [487, 186] width 14 height 14
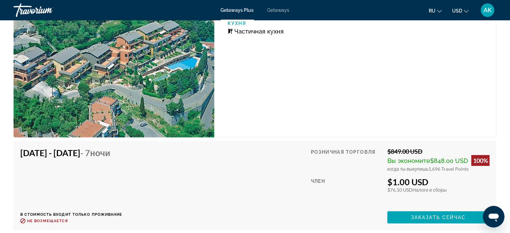
scroll to position [1390, 0]
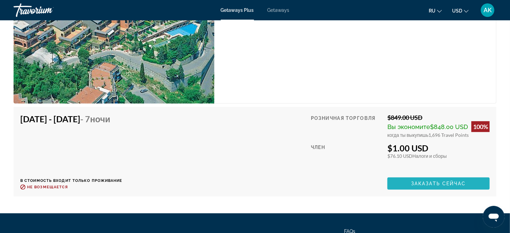
click at [427, 181] on span "Заказать сейчас" at bounding box center [438, 183] width 55 height 5
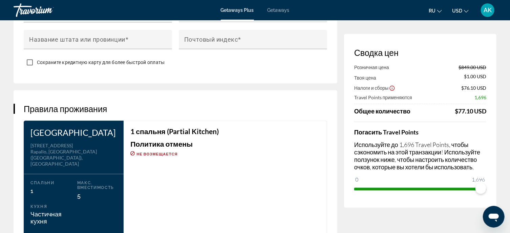
scroll to position [773, 0]
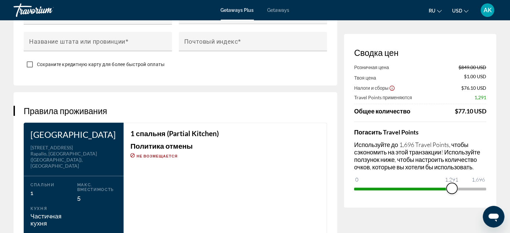
drag, startPoint x: 478, startPoint y: 188, endPoint x: 450, endPoint y: 192, distance: 28.4
click at [450, 192] on span "ngx-slider" at bounding box center [452, 188] width 11 height 11
drag, startPoint x: 451, startPoint y: 189, endPoint x: 491, endPoint y: 187, distance: 40.0
click at [491, 187] on div "Сводка цен Розничная цена $849.00 USD Твоя цена $220.00 USD Налоги и сборы $93.…" at bounding box center [420, 121] width 153 height 174
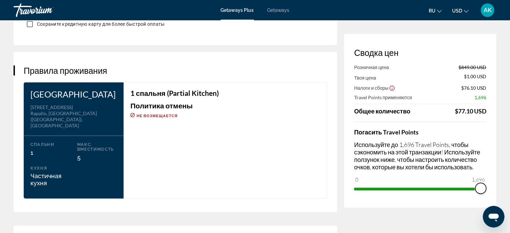
scroll to position [813, 0]
click at [106, 142] on p "Макс. вместимость" at bounding box center [97, 146] width 40 height 9
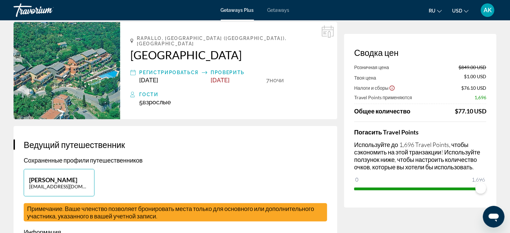
scroll to position [0, 0]
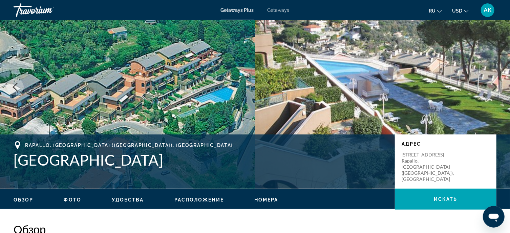
scroll to position [34, 0]
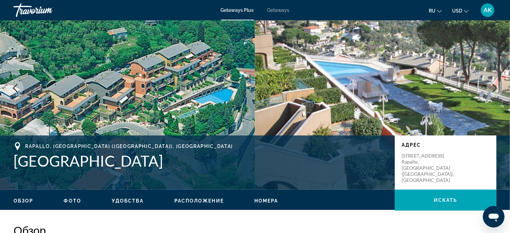
click at [135, 67] on img "Main content" at bounding box center [127, 87] width 255 height 203
click at [498, 94] on button "Next image" at bounding box center [495, 88] width 17 height 17
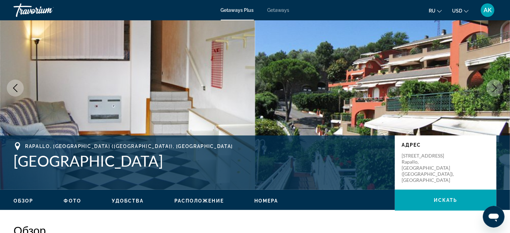
click at [496, 88] on icon "Next image" at bounding box center [495, 88] width 8 height 8
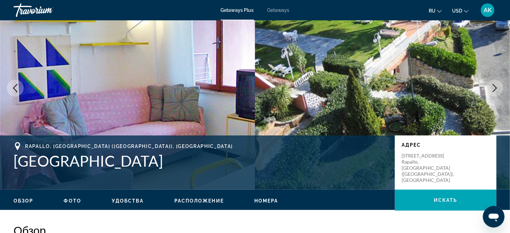
click at [498, 90] on icon "Next image" at bounding box center [495, 88] width 8 height 8
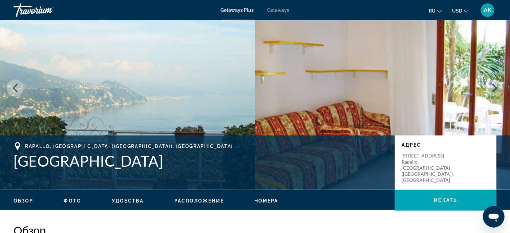
click at [495, 86] on icon "Next image" at bounding box center [495, 88] width 4 height 8
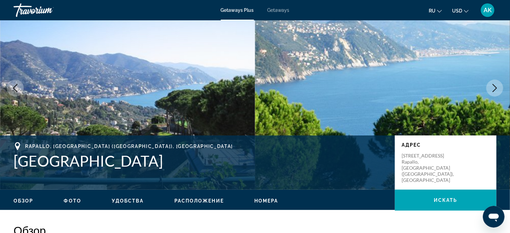
click at [13, 88] on icon "Previous image" at bounding box center [15, 88] width 8 height 8
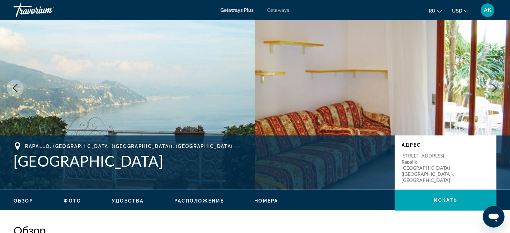
click at [13, 88] on icon "Previous image" at bounding box center [15, 88] width 8 height 8
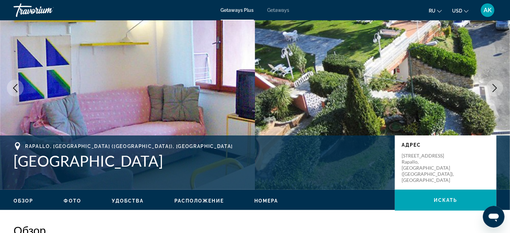
click at [13, 88] on icon "Previous image" at bounding box center [15, 88] width 8 height 8
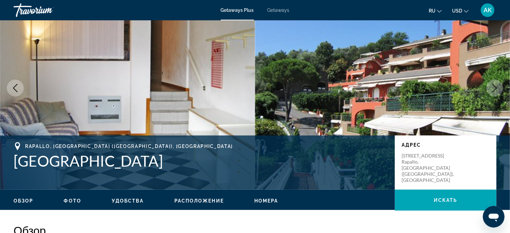
click at [489, 88] on button "Next image" at bounding box center [495, 88] width 17 height 17
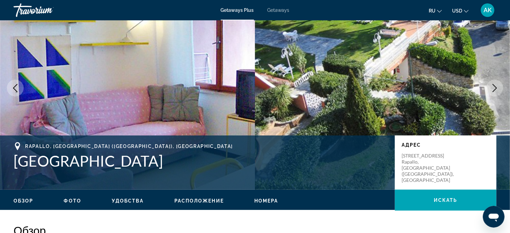
click at [495, 87] on icon "Next image" at bounding box center [495, 88] width 8 height 8
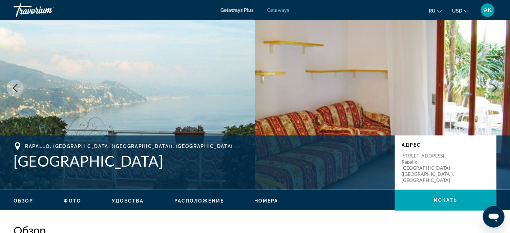
click at [496, 87] on icon "Next image" at bounding box center [495, 88] width 4 height 8
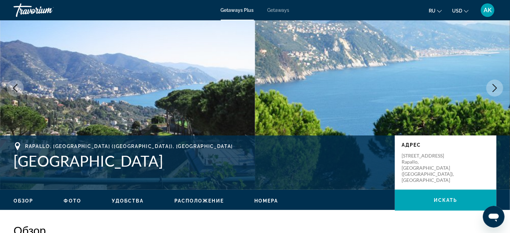
click at [496, 87] on icon "Next image" at bounding box center [495, 88] width 4 height 8
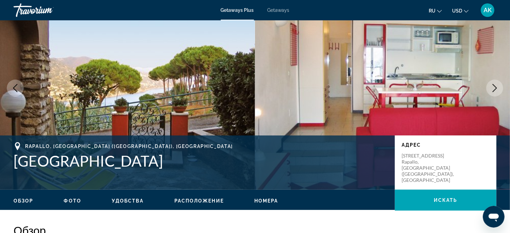
click at [496, 87] on icon "Next image" at bounding box center [495, 88] width 4 height 8
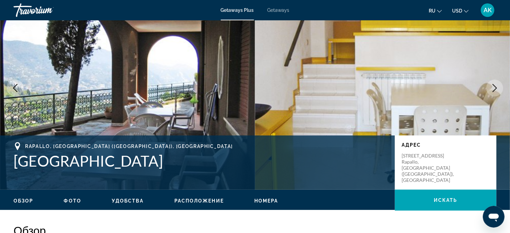
click at [496, 87] on icon "Next image" at bounding box center [495, 88] width 4 height 8
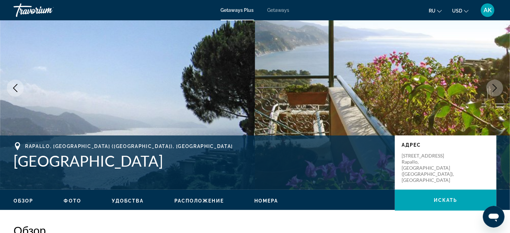
click at [496, 87] on icon "Next image" at bounding box center [495, 88] width 4 height 8
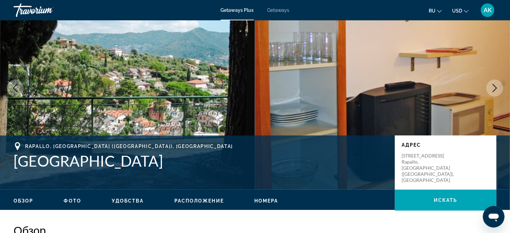
click at [496, 87] on icon "Next image" at bounding box center [495, 88] width 4 height 8
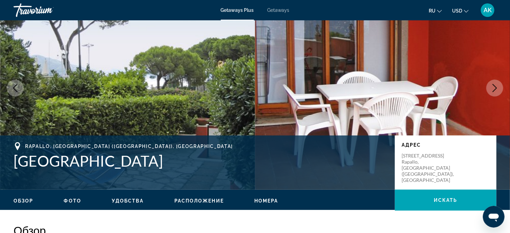
click at [496, 87] on icon "Next image" at bounding box center [495, 88] width 4 height 8
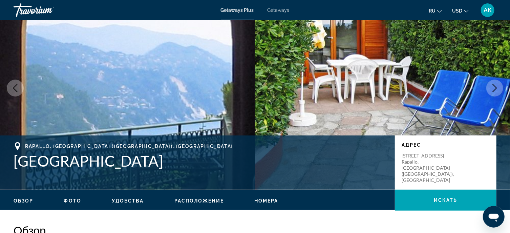
click at [496, 87] on icon "Next image" at bounding box center [495, 88] width 4 height 8
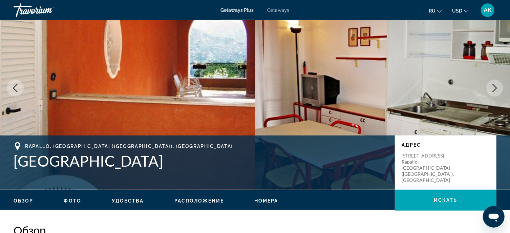
click at [496, 87] on icon "Next image" at bounding box center [495, 88] width 4 height 8
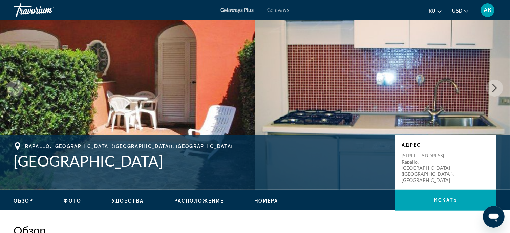
click at [496, 87] on icon "Next image" at bounding box center [495, 88] width 4 height 8
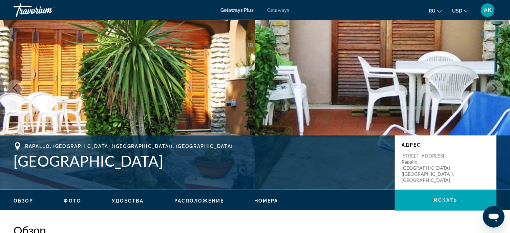
click at [496, 87] on icon "Next image" at bounding box center [495, 88] width 4 height 8
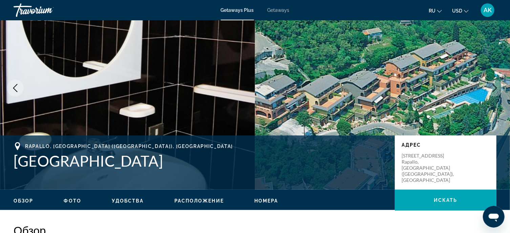
click at [495, 88] on icon "Next image" at bounding box center [495, 88] width 8 height 8
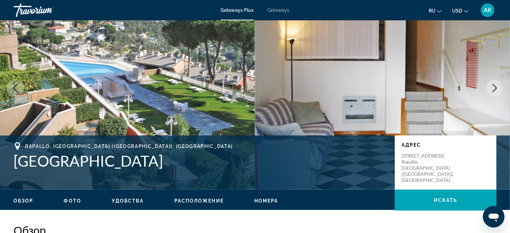
click at [495, 88] on icon "Next image" at bounding box center [495, 88] width 8 height 8
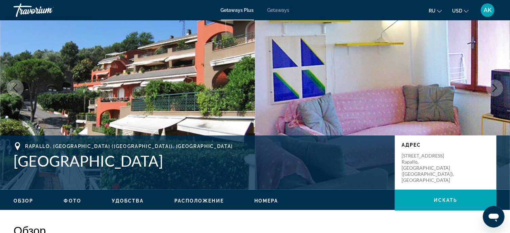
click at [495, 88] on icon "Next image" at bounding box center [495, 88] width 8 height 8
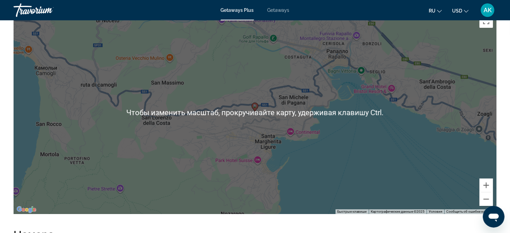
scroll to position [1118, 0]
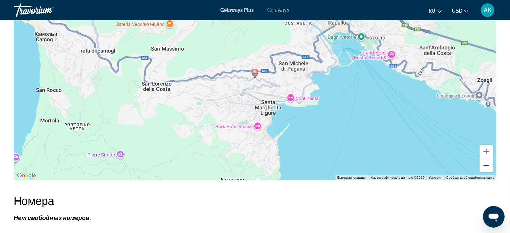
click at [488, 159] on button "Уменьшить" at bounding box center [487, 166] width 14 height 14
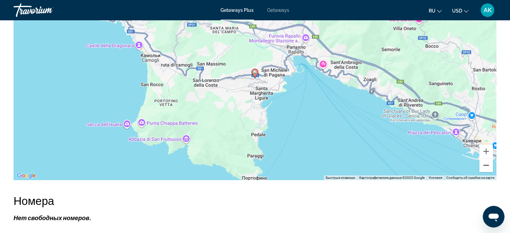
click at [488, 159] on button "Уменьшить" at bounding box center [487, 166] width 14 height 14
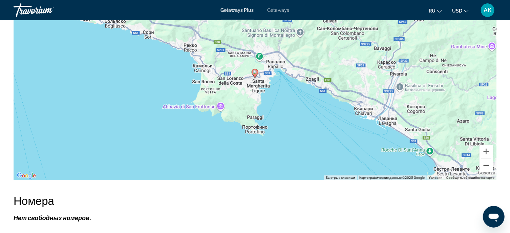
click at [488, 159] on button "Уменьшить" at bounding box center [487, 166] width 14 height 14
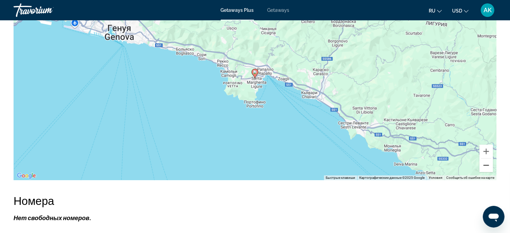
click at [488, 159] on button "Уменьшить" at bounding box center [487, 166] width 14 height 14
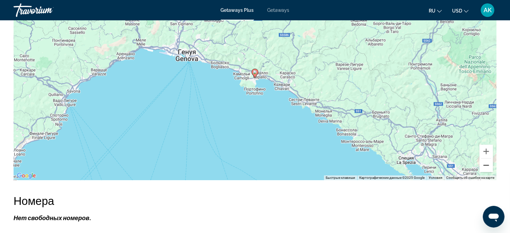
click at [488, 159] on button "Уменьшить" at bounding box center [487, 166] width 14 height 14
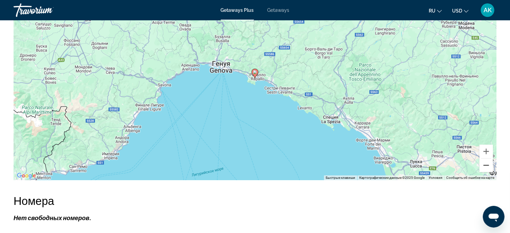
click at [488, 159] on button "Уменьшить" at bounding box center [487, 166] width 14 height 14
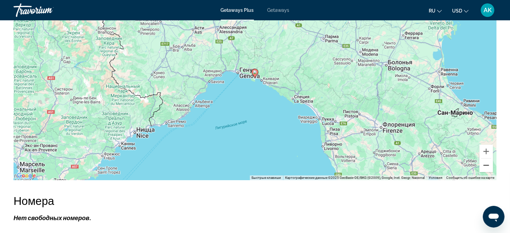
click at [487, 159] on button "Уменьшить" at bounding box center [487, 166] width 14 height 14
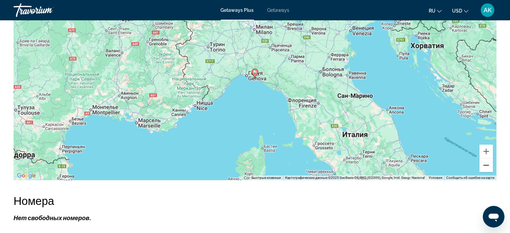
click at [487, 159] on button "Уменьшить" at bounding box center [487, 166] width 14 height 14
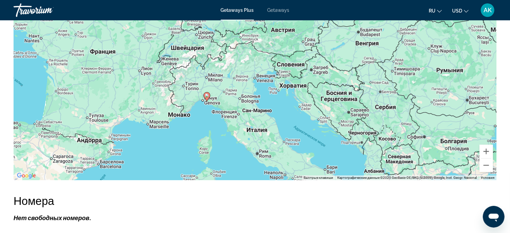
drag, startPoint x: 405, startPoint y: 49, endPoint x: 357, endPoint y: 74, distance: 54.4
click at [357, 74] on div "Чтобы активировать перетаскивание с помощью клавиатуры, нажмите Alt + Ввод. Пос…" at bounding box center [255, 78] width 483 height 203
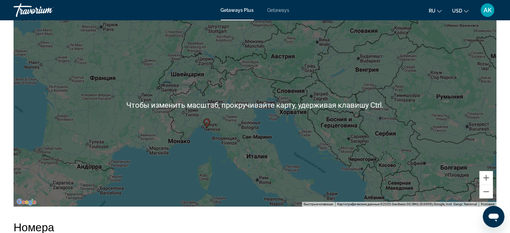
scroll to position [1094, 0]
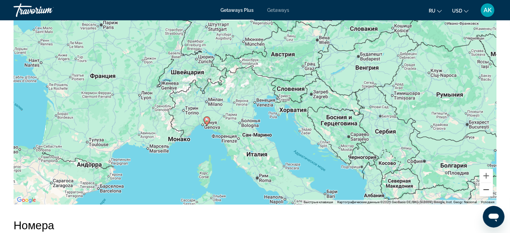
click at [489, 183] on button "Уменьшить" at bounding box center [487, 190] width 14 height 14
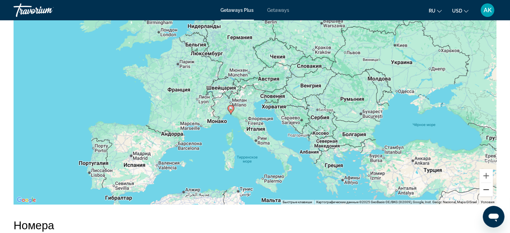
click at [489, 183] on button "Уменьшить" at bounding box center [487, 190] width 14 height 14
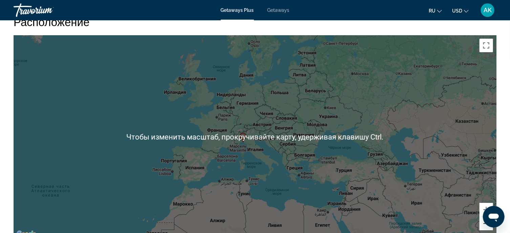
scroll to position [1060, 0]
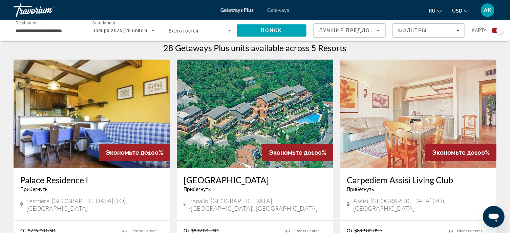
scroll to position [203, 0]
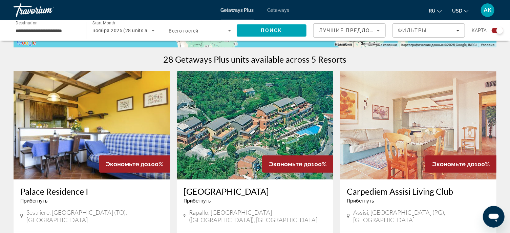
click at [267, 112] on img "Main content" at bounding box center [255, 125] width 157 height 108
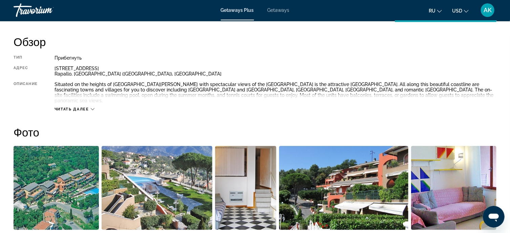
scroll to position [213, 0]
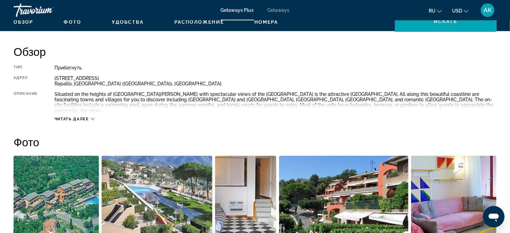
click at [94, 118] on icon "Main content" at bounding box center [93, 119] width 4 height 2
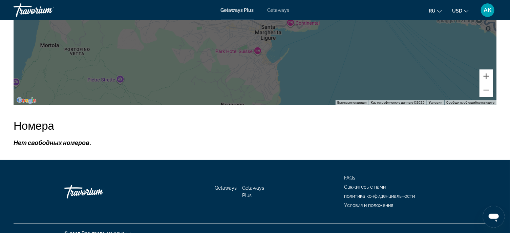
scroll to position [1196, 0]
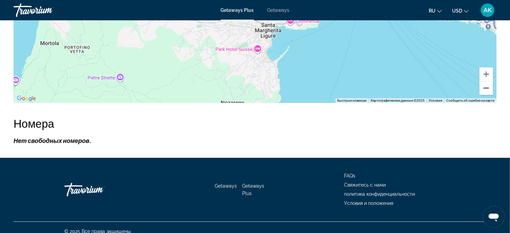
click at [485, 81] on button "Уменьшить" at bounding box center [487, 88] width 14 height 14
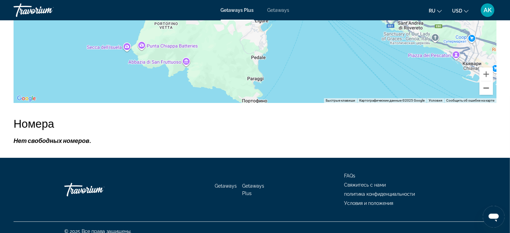
click at [485, 81] on button "Уменьшить" at bounding box center [487, 88] width 14 height 14
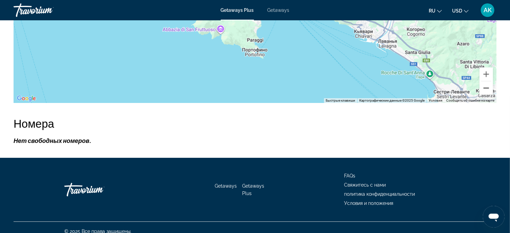
click at [485, 81] on button "Уменьшить" at bounding box center [487, 88] width 14 height 14
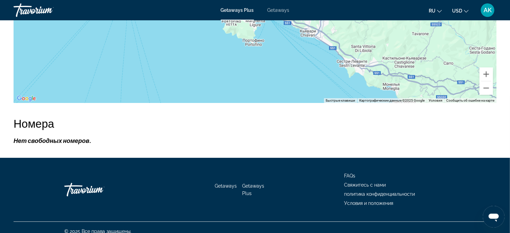
drag, startPoint x: 373, startPoint y: 55, endPoint x: 369, endPoint y: 88, distance: 32.7
click at [367, 89] on div "Чтобы активировать перетаскивание с помощью клавиатуры, нажмите Alt + Ввод. Пос…" at bounding box center [255, 1] width 483 height 203
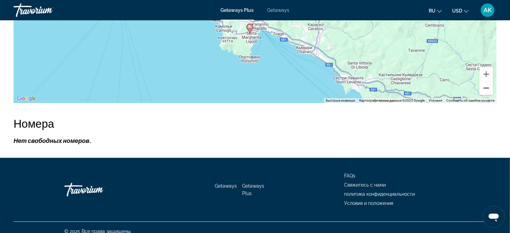
click at [485, 81] on button "Уменьшить" at bounding box center [487, 88] width 14 height 14
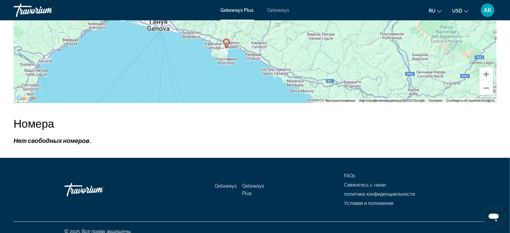
drag, startPoint x: 404, startPoint y: 47, endPoint x: 369, endPoint y: 88, distance: 53.8
click at [369, 88] on div "Чтобы активировать перетаскивание с помощью клавиатуры, нажмите Alt + Ввод. Пос…" at bounding box center [255, 1] width 483 height 203
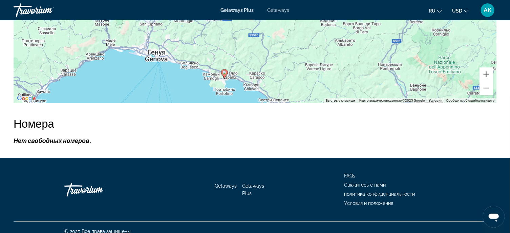
drag, startPoint x: 374, startPoint y: 61, endPoint x: 381, endPoint y: 81, distance: 20.4
click at [381, 81] on div "Чтобы активировать перетаскивание с помощью клавиатуры, нажмите Alt + Ввод. Пос…" at bounding box center [255, 1] width 483 height 203
click at [486, 82] on button "Уменьшить" at bounding box center [487, 88] width 14 height 14
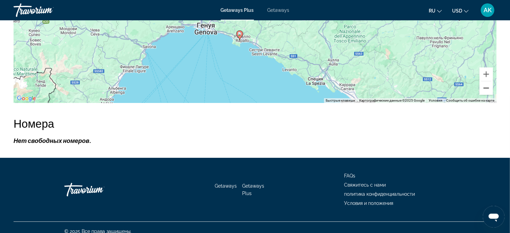
click at [485, 82] on button "Уменьшить" at bounding box center [487, 88] width 14 height 14
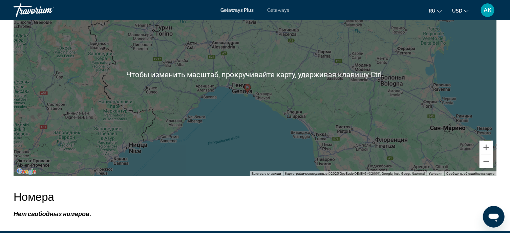
scroll to position [1128, 0]
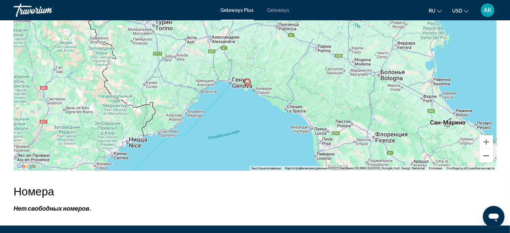
click at [489, 149] on button "Уменьшить" at bounding box center [487, 156] width 14 height 14
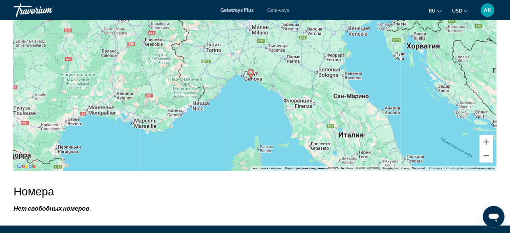
click at [489, 149] on button "Уменьшить" at bounding box center [487, 156] width 14 height 14
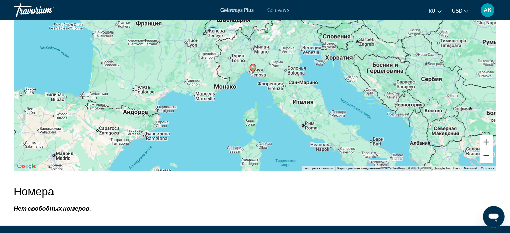
click at [489, 149] on button "Уменьшить" at bounding box center [487, 156] width 14 height 14
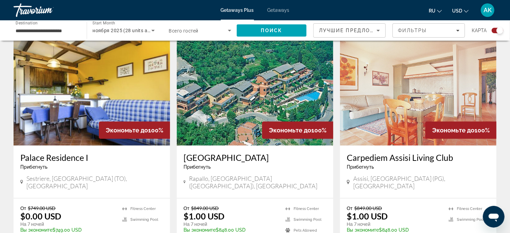
scroll to position [237, 0]
click at [419, 116] on img "Main content" at bounding box center [418, 91] width 157 height 108
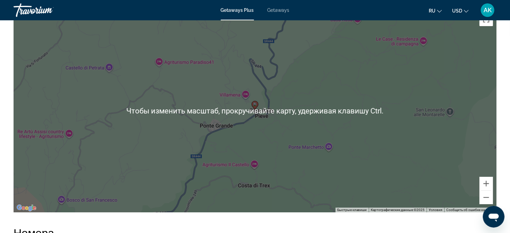
scroll to position [1085, 0]
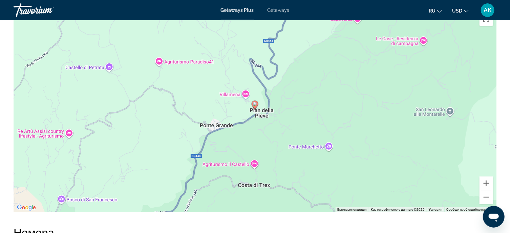
click at [487, 196] on button "Уменьшить" at bounding box center [487, 197] width 14 height 14
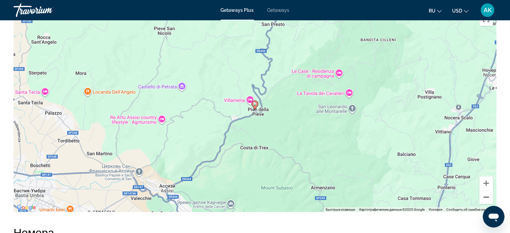
click at [487, 196] on button "Уменьшить" at bounding box center [487, 197] width 14 height 14
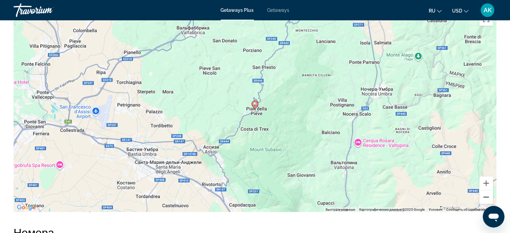
click at [487, 196] on button "Уменьшить" at bounding box center [487, 197] width 14 height 14
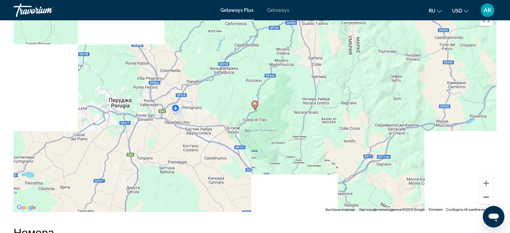
click at [488, 194] on button "Уменьшить" at bounding box center [487, 197] width 14 height 14
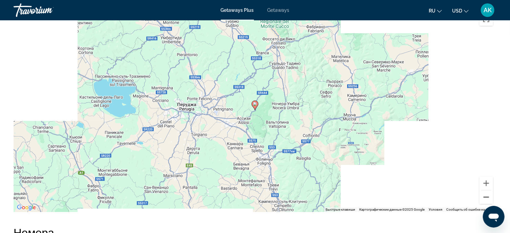
click at [488, 194] on button "Уменьшить" at bounding box center [487, 197] width 14 height 14
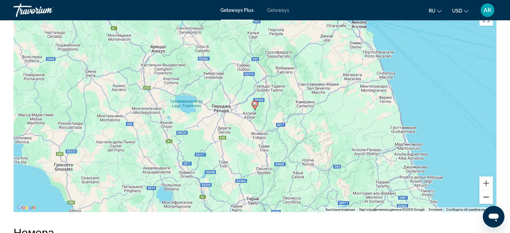
click at [489, 193] on button "Уменьшить" at bounding box center [487, 197] width 14 height 14
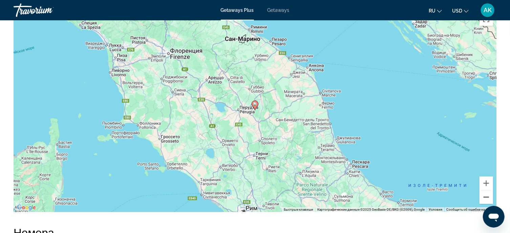
click at [489, 193] on button "Уменьшить" at bounding box center [487, 197] width 14 height 14
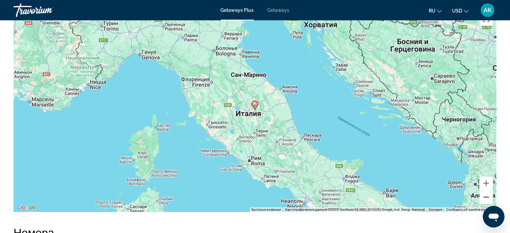
click at [489, 193] on button "Уменьшить" at bounding box center [487, 197] width 14 height 14
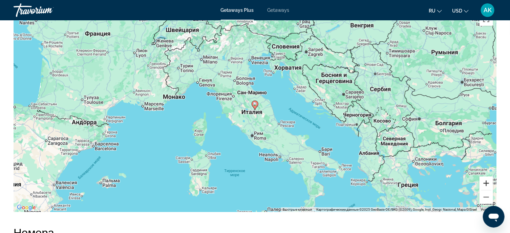
click at [484, 182] on button "Увеличить" at bounding box center [487, 184] width 14 height 14
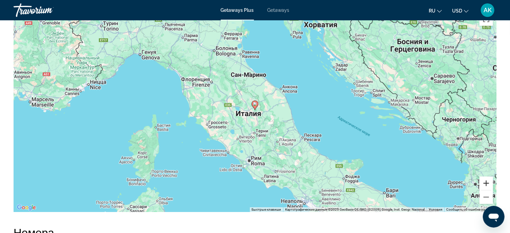
click at [488, 181] on button "Увеличить" at bounding box center [487, 184] width 14 height 14
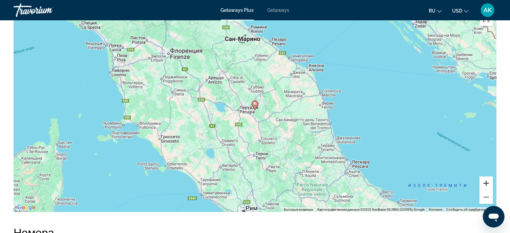
click at [488, 181] on button "Увеличить" at bounding box center [487, 184] width 14 height 14
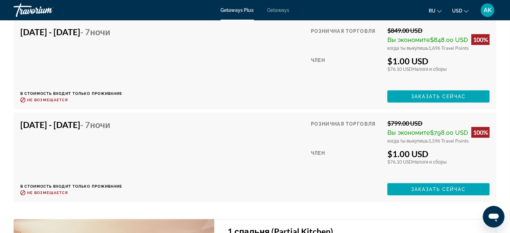
scroll to position [1531, 0]
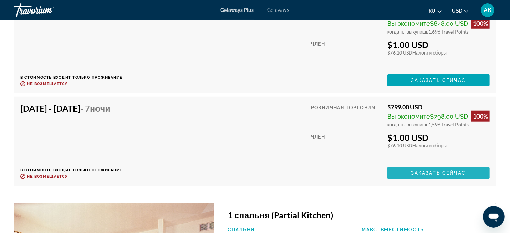
click at [417, 170] on span "Заказать сейчас" at bounding box center [438, 172] width 55 height 5
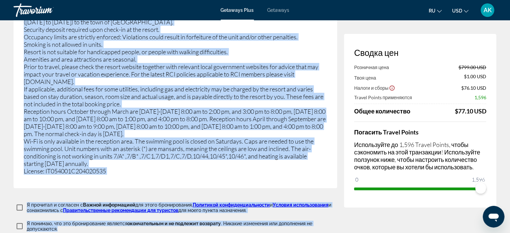
scroll to position [1288, 0]
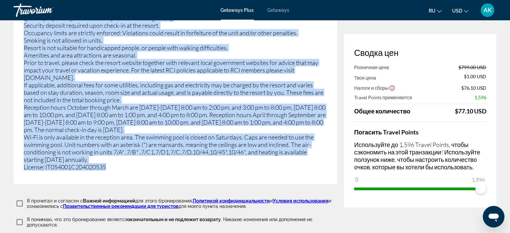
drag, startPoint x: 24, startPoint y: 61, endPoint x: 112, endPoint y: 161, distance: 133.0
click at [112, 161] on div "The mandatory club card includes the utility fees, weekly linen change, and dai…" at bounding box center [176, 84] width 304 height 171
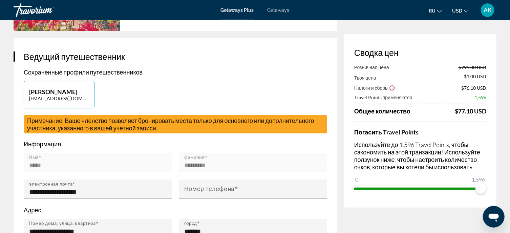
scroll to position [102, 0]
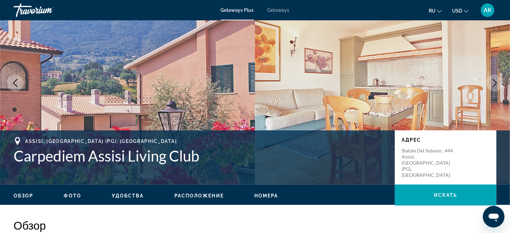
scroll to position [34, 0]
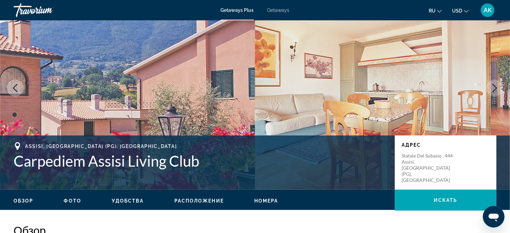
click at [215, 53] on img "Main content" at bounding box center [127, 87] width 255 height 203
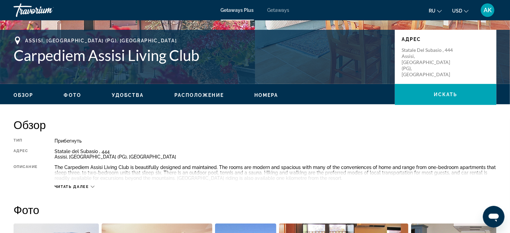
scroll to position [169, 0]
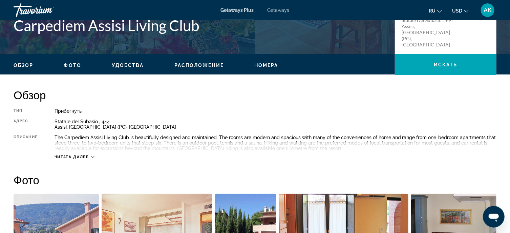
click at [77, 65] on span "Фото" at bounding box center [72, 65] width 17 height 5
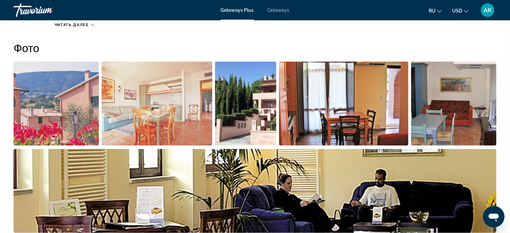
scroll to position [302, 0]
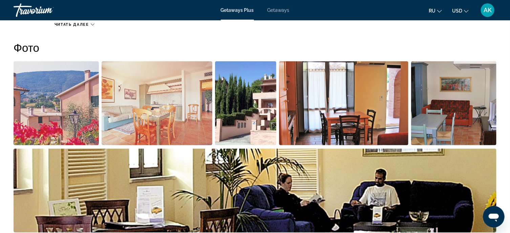
click at [116, 106] on img "Open full-screen image slider" at bounding box center [157, 103] width 111 height 84
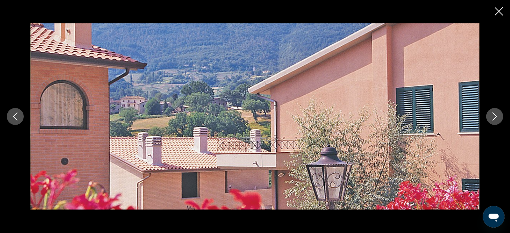
click at [493, 116] on icon "Next image" at bounding box center [495, 117] width 8 height 8
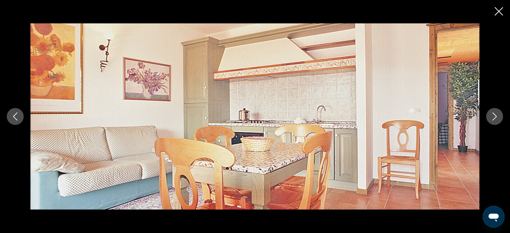
click at [493, 116] on icon "Next image" at bounding box center [495, 117] width 8 height 8
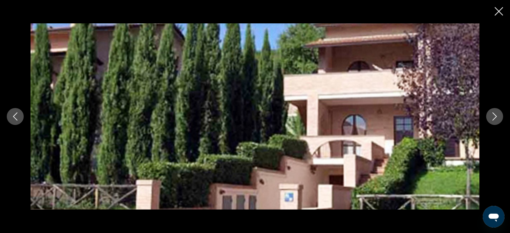
click at [493, 116] on icon "Next image" at bounding box center [495, 117] width 8 height 8
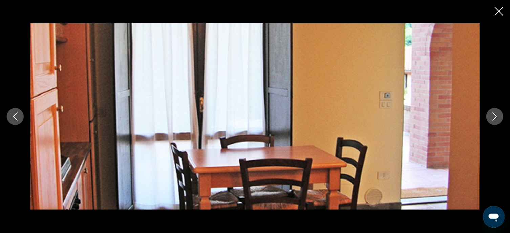
click at [493, 116] on icon "Next image" at bounding box center [495, 117] width 8 height 8
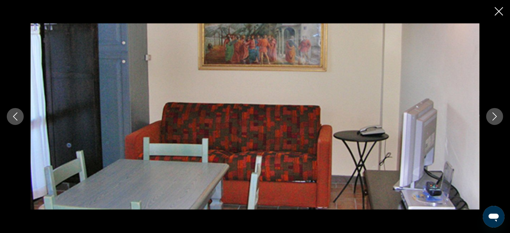
click at [493, 116] on icon "Next image" at bounding box center [495, 117] width 8 height 8
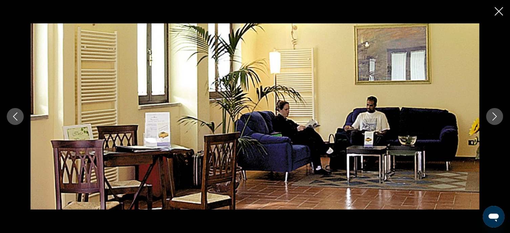
click at [493, 116] on icon "Next image" at bounding box center [495, 117] width 8 height 8
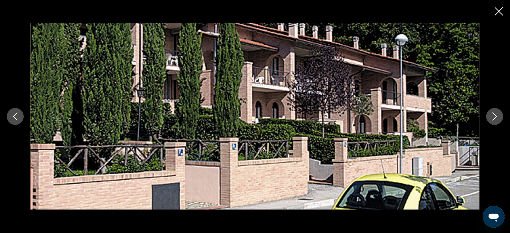
click at [493, 116] on icon "Next image" at bounding box center [495, 117] width 8 height 8
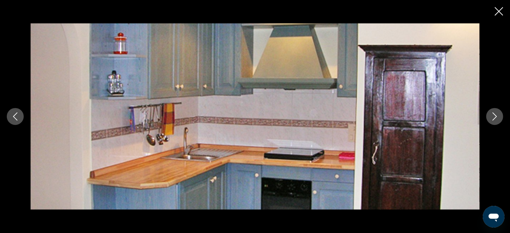
click at [493, 116] on icon "Next image" at bounding box center [495, 117] width 8 height 8
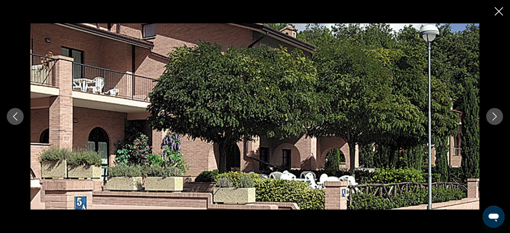
click at [496, 116] on icon "Next image" at bounding box center [495, 117] width 8 height 8
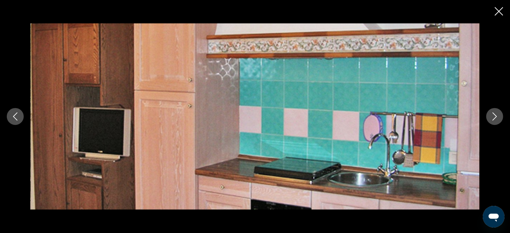
click at [495, 116] on icon "Next image" at bounding box center [495, 117] width 8 height 8
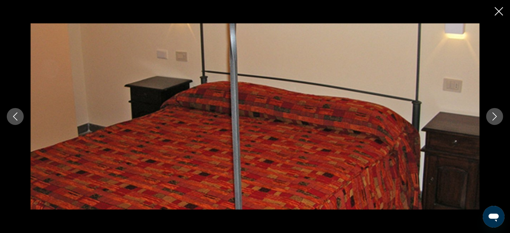
click at [495, 116] on icon "Next image" at bounding box center [495, 117] width 8 height 8
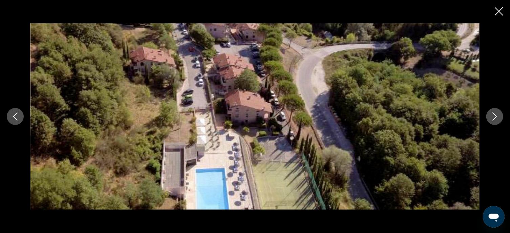
click at [495, 116] on icon "Next image" at bounding box center [495, 117] width 8 height 8
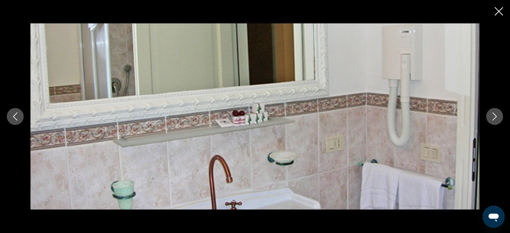
click at [495, 116] on icon "Next image" at bounding box center [495, 117] width 8 height 8
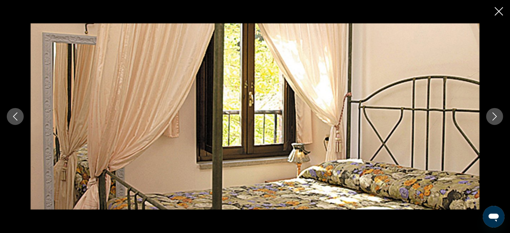
click at [495, 116] on icon "Next image" at bounding box center [495, 117] width 8 height 8
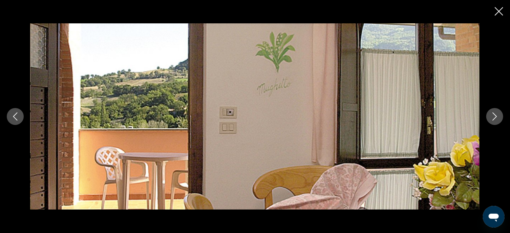
click at [495, 116] on icon "Next image" at bounding box center [495, 117] width 8 height 8
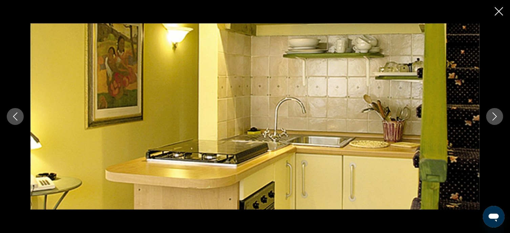
click at [495, 116] on icon "Next image" at bounding box center [495, 117] width 8 height 8
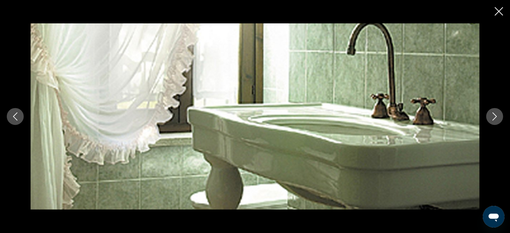
click at [495, 116] on icon "Next image" at bounding box center [495, 117] width 8 height 8
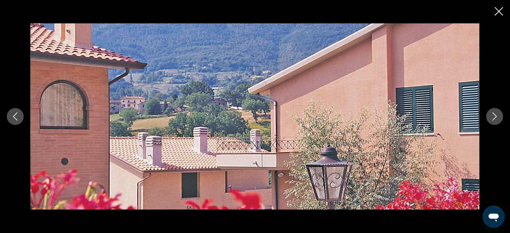
click at [495, 120] on icon "Next image" at bounding box center [495, 117] width 8 height 8
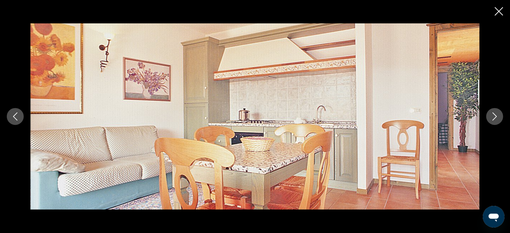
click at [496, 119] on icon "Next image" at bounding box center [495, 117] width 8 height 8
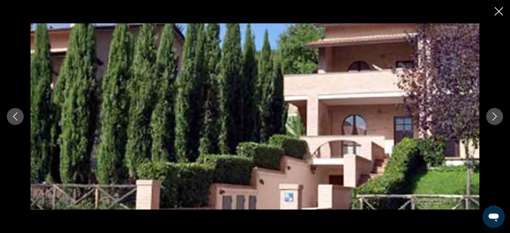
click at [496, 119] on icon "Next image" at bounding box center [495, 117] width 8 height 8
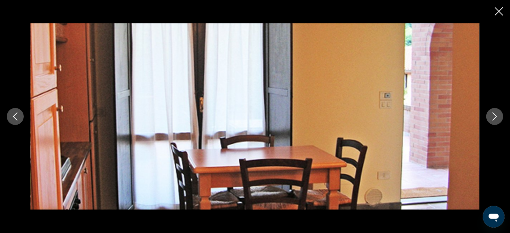
click at [496, 119] on icon "Next image" at bounding box center [495, 117] width 8 height 8
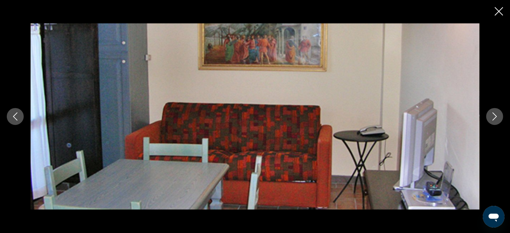
click at [496, 119] on icon "Next image" at bounding box center [495, 117] width 8 height 8
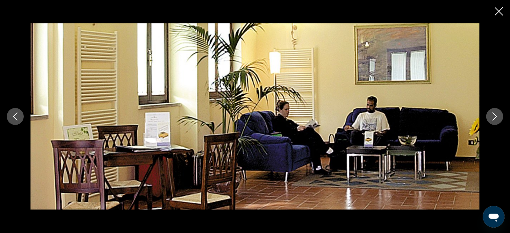
click at [496, 119] on icon "Next image" at bounding box center [495, 117] width 8 height 8
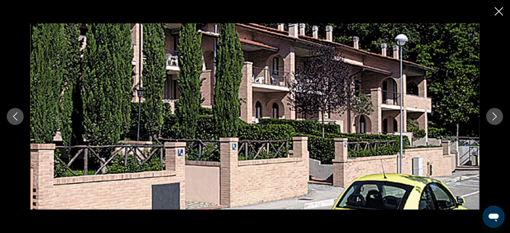
click at [502, 10] on icon "Close slideshow" at bounding box center [499, 11] width 8 height 8
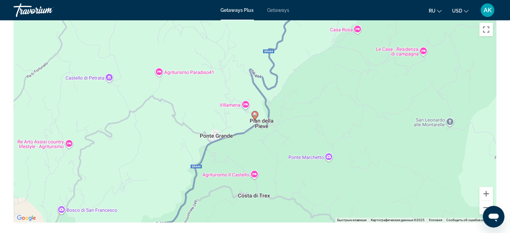
scroll to position [1115, 0]
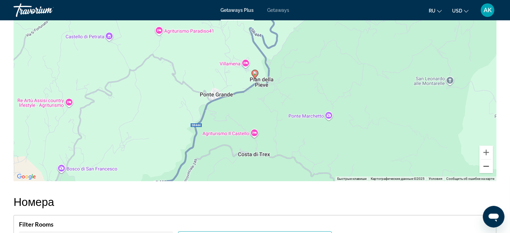
click at [488, 163] on button "Уменьшить" at bounding box center [487, 167] width 14 height 14
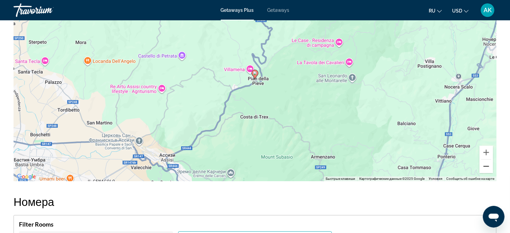
click at [488, 164] on button "Уменьшить" at bounding box center [487, 167] width 14 height 14
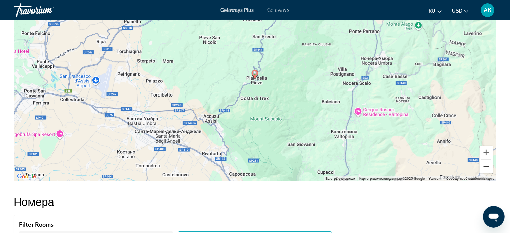
click at [489, 165] on button "Уменьшить" at bounding box center [487, 167] width 14 height 14
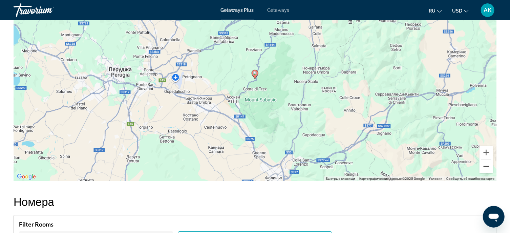
click at [489, 165] on button "Уменьшить" at bounding box center [487, 167] width 14 height 14
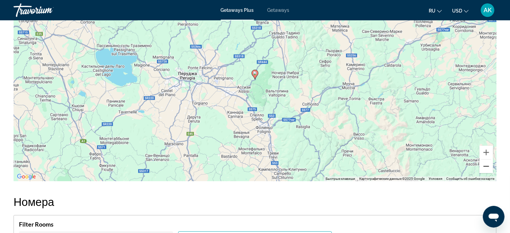
click at [489, 165] on button "Уменьшить" at bounding box center [487, 167] width 14 height 14
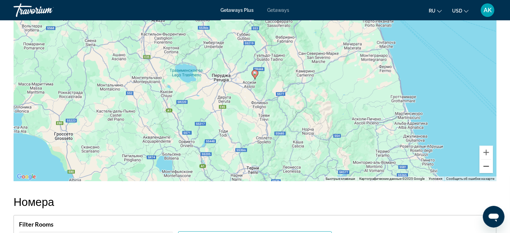
click at [490, 165] on button "Уменьшить" at bounding box center [487, 167] width 14 height 14
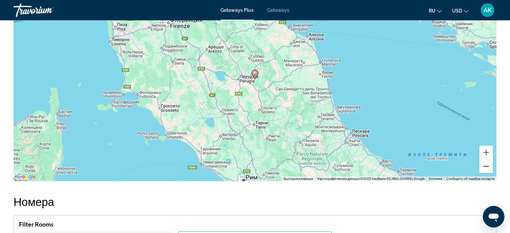
click at [490, 166] on button "Уменьшить" at bounding box center [487, 167] width 14 height 14
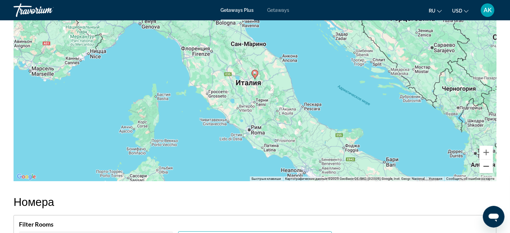
click at [490, 166] on button "Уменьшить" at bounding box center [487, 167] width 14 height 14
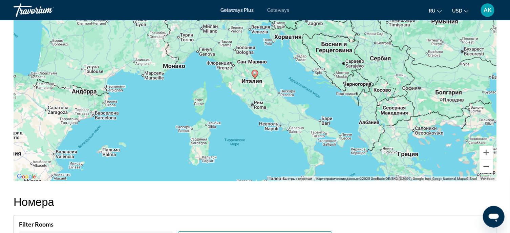
click at [490, 166] on button "Уменьшить" at bounding box center [487, 167] width 14 height 14
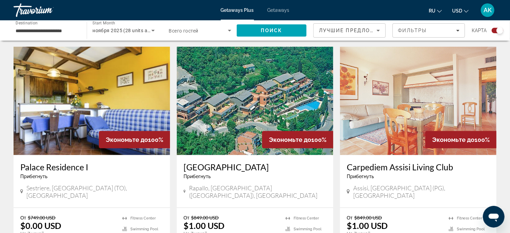
scroll to position [239, 0]
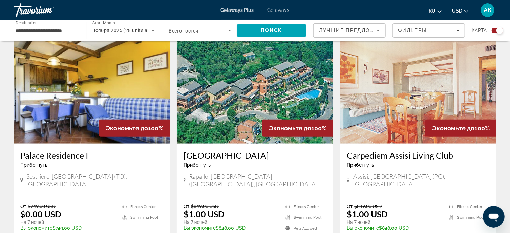
click at [119, 128] on span "Экономьте до" at bounding box center [127, 128] width 42 height 7
click at [83, 101] on img "Main content" at bounding box center [92, 89] width 157 height 108
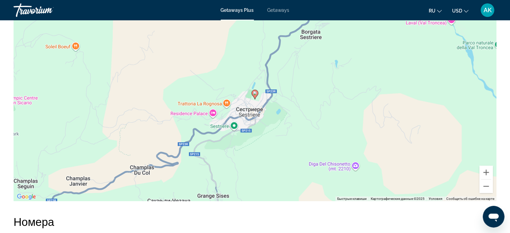
scroll to position [983, 0]
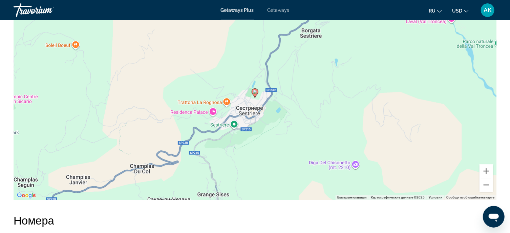
click at [487, 183] on button "Уменьшить" at bounding box center [487, 185] width 14 height 14
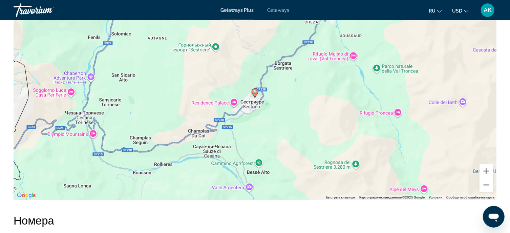
click at [487, 183] on button "Уменьшить" at bounding box center [487, 185] width 14 height 14
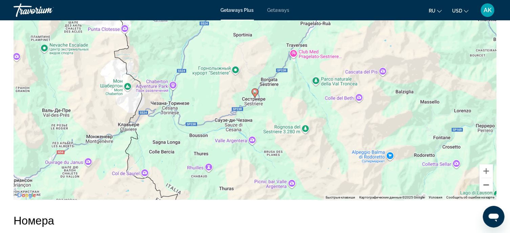
click at [487, 183] on button "Уменьшить" at bounding box center [487, 185] width 14 height 14
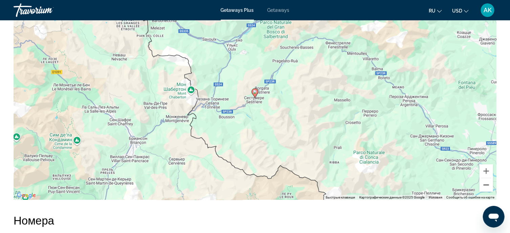
click at [487, 183] on button "Уменьшить" at bounding box center [487, 185] width 14 height 14
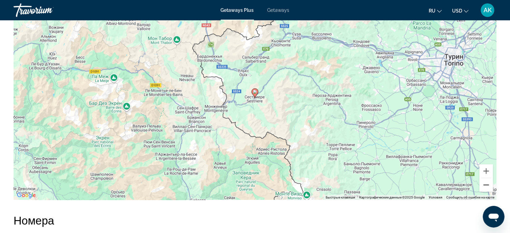
click at [487, 183] on button "Уменьшить" at bounding box center [487, 185] width 14 height 14
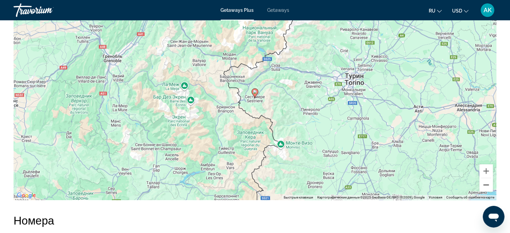
click at [487, 183] on button "Уменьшить" at bounding box center [487, 185] width 14 height 14
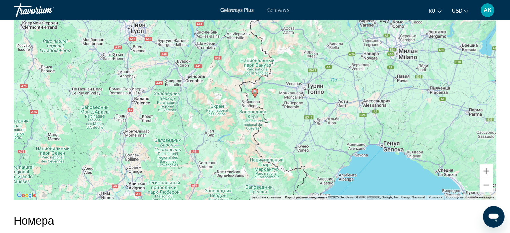
click at [488, 183] on button "Уменьшить" at bounding box center [487, 185] width 14 height 14
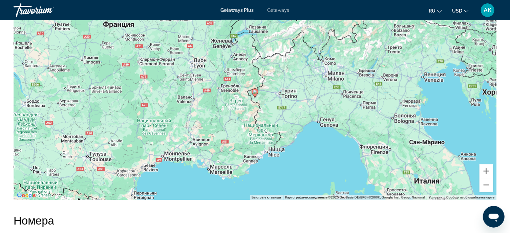
click at [488, 183] on button "Уменьшить" at bounding box center [487, 185] width 14 height 14
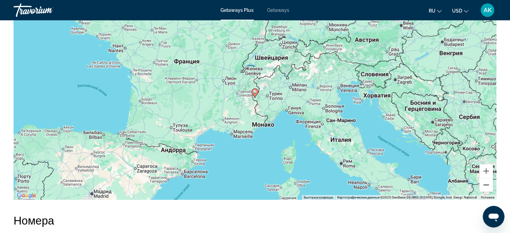
click at [488, 183] on button "Уменьшить" at bounding box center [487, 185] width 14 height 14
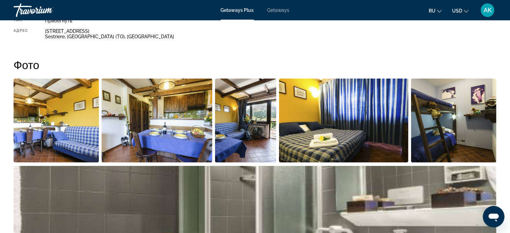
scroll to position [251, 0]
